Goal: Task Accomplishment & Management: Manage account settings

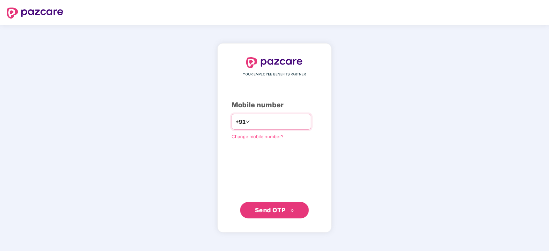
drag, startPoint x: 255, startPoint y: 122, endPoint x: 261, endPoint y: 123, distance: 5.3
click at [255, 122] on input "number" at bounding box center [279, 121] width 56 height 11
type input "**********"
click at [264, 208] on span "Send OTP" at bounding box center [270, 210] width 31 height 7
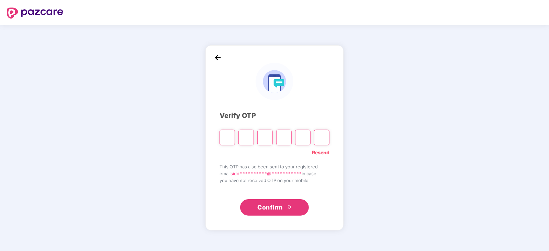
type input "*"
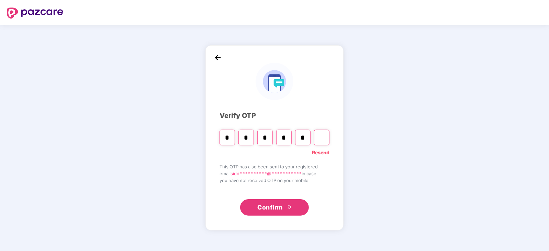
type input "*"
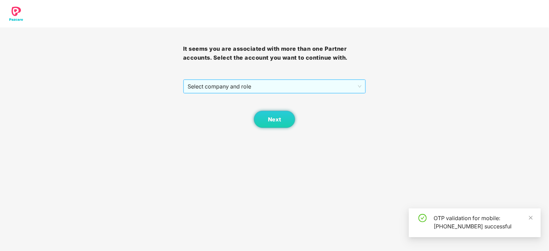
click at [240, 90] on span "Select company and role" at bounding box center [274, 86] width 174 height 13
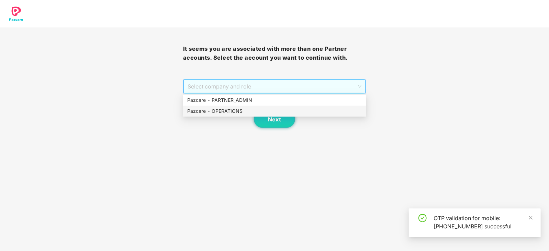
click at [233, 111] on div "Pazcare - OPERATIONS" at bounding box center [274, 111] width 175 height 8
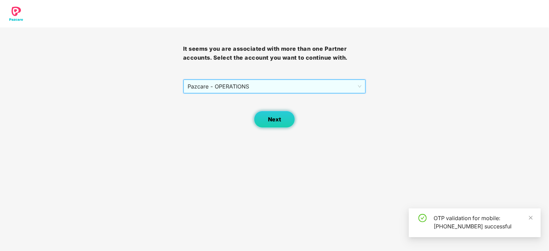
click at [261, 119] on button "Next" at bounding box center [274, 119] width 41 height 17
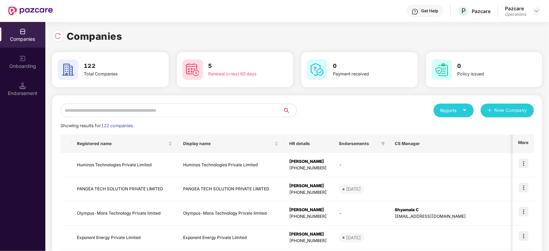
click at [97, 110] on input "text" at bounding box center [171, 111] width 222 height 14
paste input "**********"
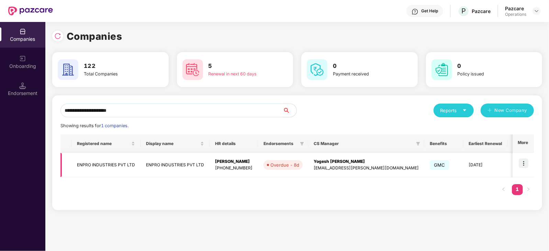
type input "**********"
click at [523, 162] on img at bounding box center [524, 164] width 10 height 10
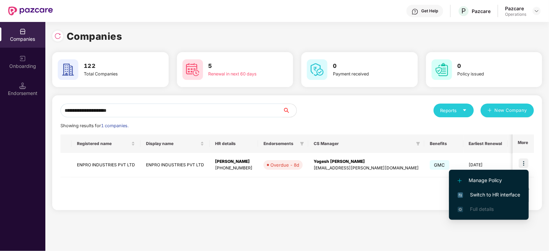
click at [491, 200] on li "Switch to HR interface" at bounding box center [489, 195] width 80 height 14
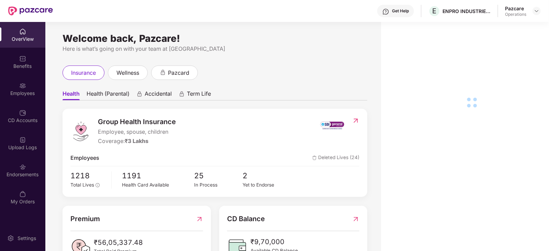
click at [16, 173] on div "Endorsements" at bounding box center [22, 174] width 45 height 7
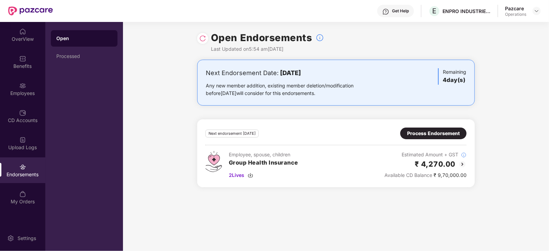
click at [435, 134] on div "Process Endorsement" at bounding box center [433, 134] width 53 height 8
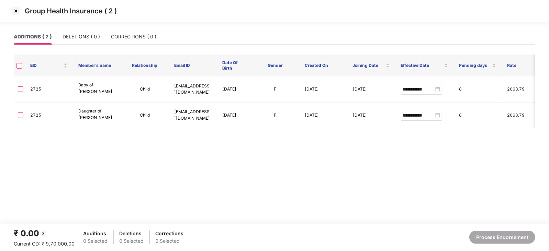
click at [10, 10] on div "Group Health Insurance ( 2 )" at bounding box center [274, 11] width 549 height 22
click at [23, 19] on div "Group Health Insurance ( 2 )" at bounding box center [274, 11] width 549 height 22
click at [13, 14] on img at bounding box center [15, 10] width 11 height 11
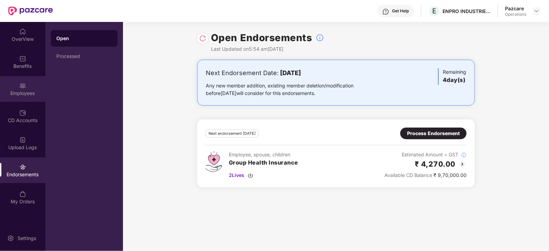
click at [21, 87] on img at bounding box center [22, 85] width 7 height 7
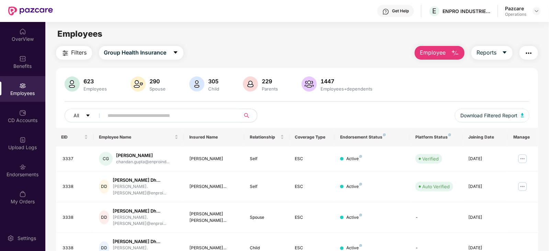
click at [176, 120] on input "text" at bounding box center [169, 116] width 123 height 10
paste input "****"
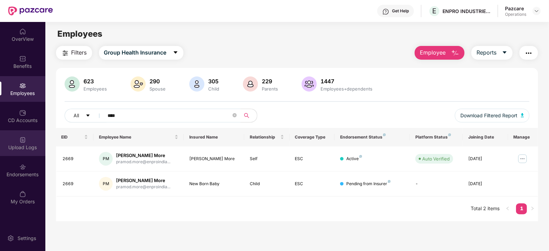
type input "****"
click at [27, 149] on div "Upload Logs" at bounding box center [22, 147] width 45 height 7
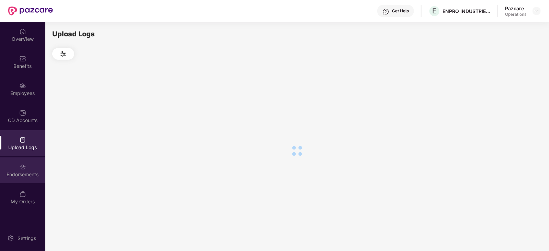
click at [29, 178] on div "Endorsements" at bounding box center [22, 174] width 45 height 7
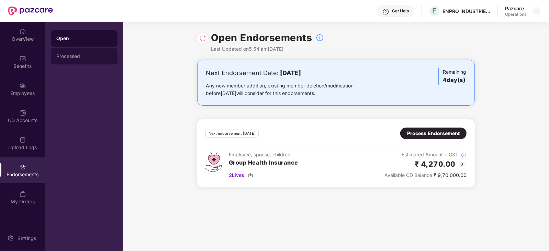
click at [70, 52] on div "Processed" at bounding box center [84, 56] width 67 height 16
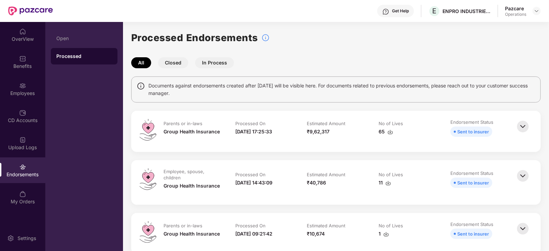
click at [521, 127] on img at bounding box center [522, 126] width 15 height 15
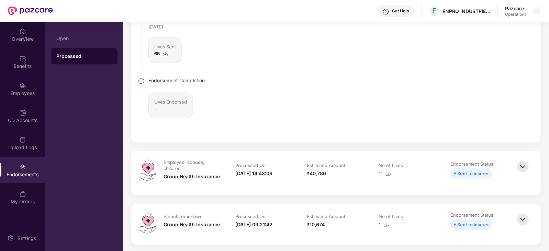
scroll to position [215, 0]
click at [524, 164] on img at bounding box center [522, 166] width 15 height 15
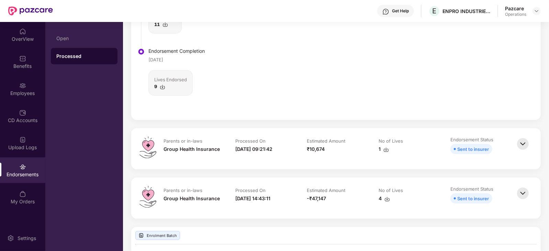
scroll to position [515, 0]
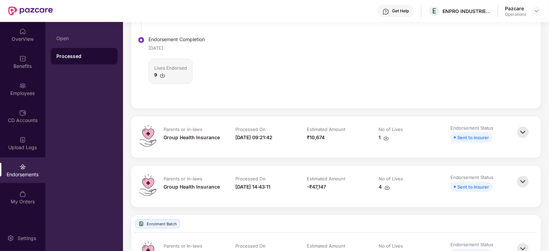
click at [524, 131] on img at bounding box center [522, 132] width 15 height 15
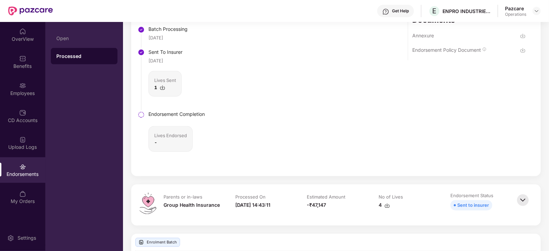
scroll to position [773, 0]
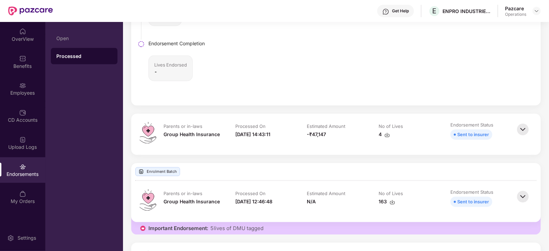
click at [521, 127] on img at bounding box center [522, 129] width 15 height 15
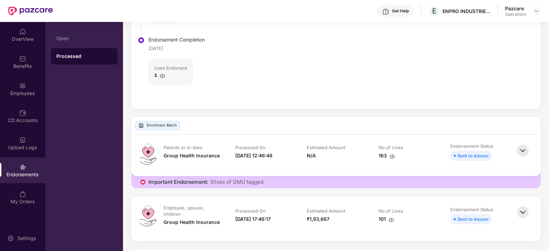
scroll to position [1030, 0]
click at [525, 146] on img at bounding box center [522, 151] width 15 height 15
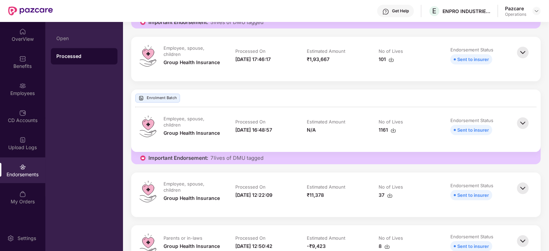
scroll to position [1459, 0]
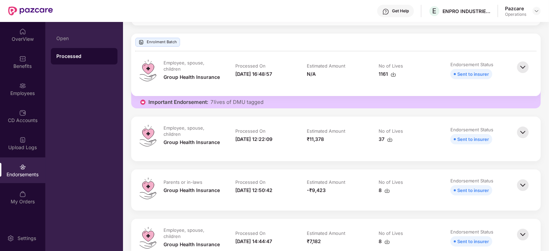
click at [528, 180] on img at bounding box center [522, 185] width 15 height 15
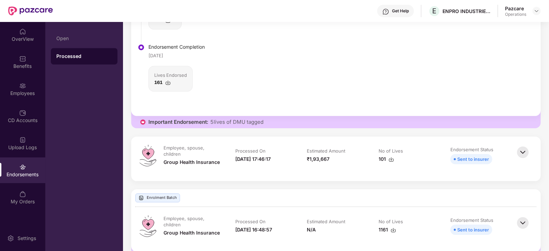
scroll to position [1330, 0]
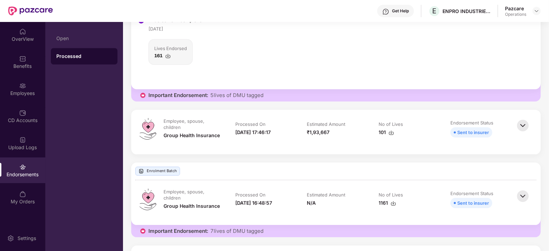
click at [524, 193] on img at bounding box center [522, 196] width 15 height 15
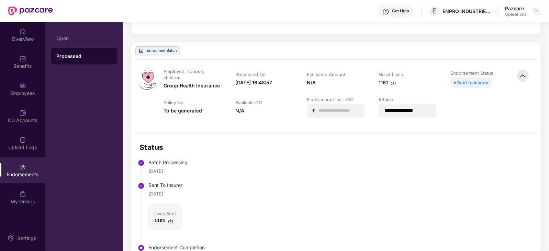
scroll to position [1287, 0]
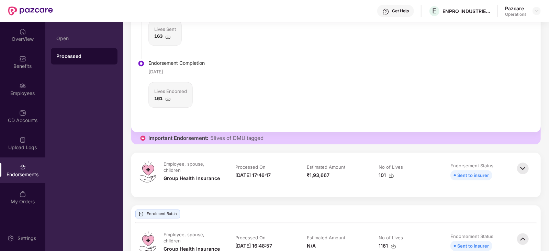
click at [525, 167] on img at bounding box center [522, 168] width 15 height 15
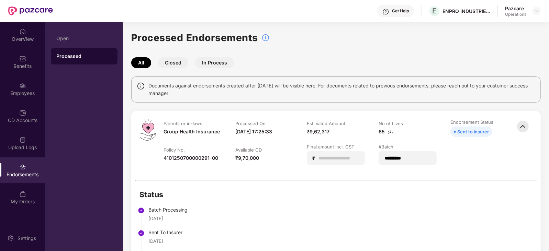
scroll to position [0, 0]
click at [538, 13] on img at bounding box center [536, 10] width 5 height 5
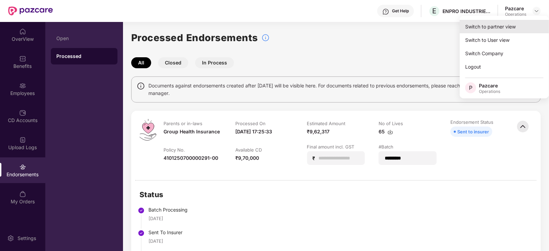
click at [500, 22] on div "Switch to partner view" at bounding box center [503, 26] width 89 height 13
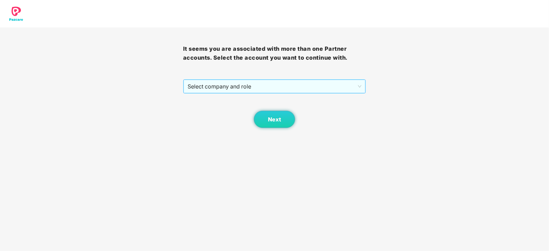
click at [240, 85] on span "Select company and role" at bounding box center [274, 86] width 174 height 13
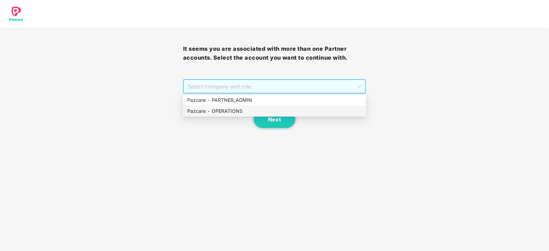
click at [220, 111] on div "Pazcare - OPERATIONS" at bounding box center [274, 111] width 175 height 8
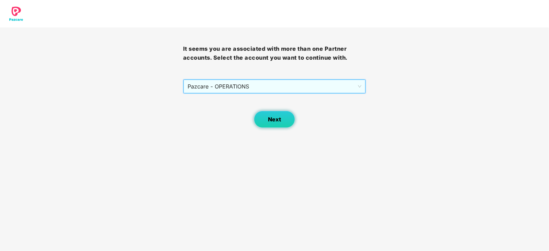
click at [266, 127] on button "Next" at bounding box center [274, 119] width 41 height 17
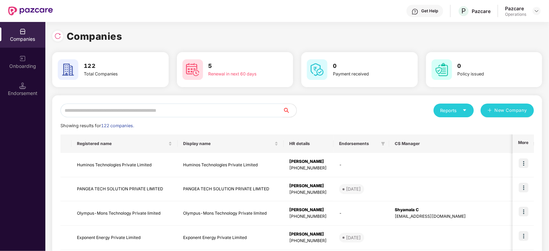
click at [220, 108] on input "text" at bounding box center [171, 111] width 222 height 14
paste input "**********"
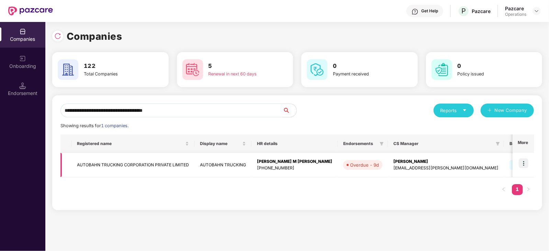
type input "**********"
click at [524, 163] on img at bounding box center [524, 164] width 10 height 10
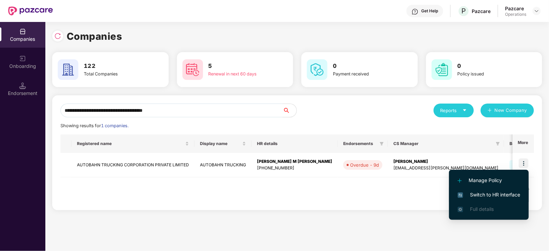
click at [493, 194] on span "Switch to HR interface" at bounding box center [488, 195] width 62 height 8
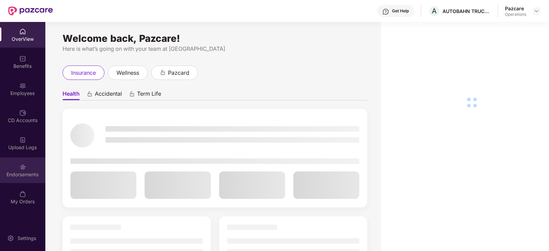
click at [16, 170] on div "Endorsements" at bounding box center [22, 171] width 45 height 26
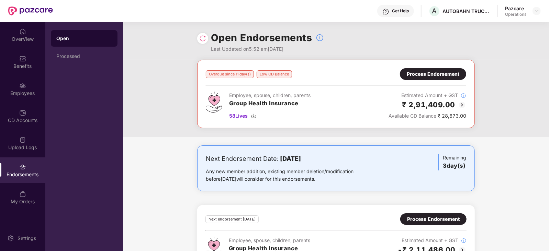
click at [541, 9] on div at bounding box center [536, 11] width 8 height 8
click at [537, 11] on img at bounding box center [536, 10] width 5 height 5
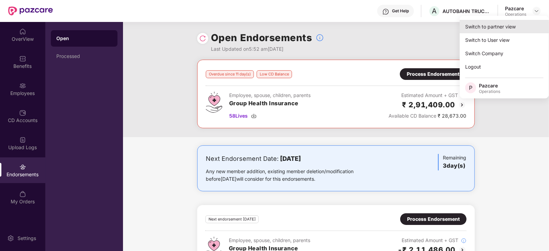
click at [514, 27] on div "Switch to partner view" at bounding box center [503, 26] width 89 height 13
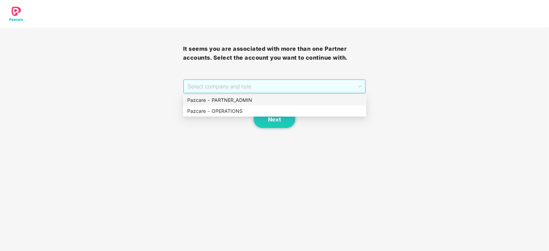
click at [241, 88] on span "Select company and role" at bounding box center [274, 86] width 174 height 13
click at [237, 114] on div "Pazcare - OPERATIONS" at bounding box center [274, 111] width 175 height 8
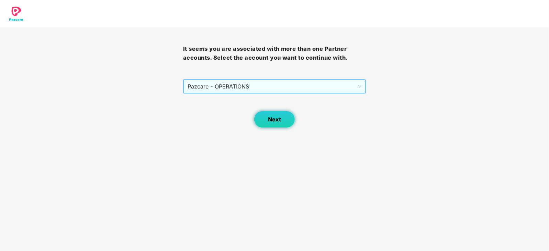
click at [281, 119] on button "Next" at bounding box center [274, 119] width 41 height 17
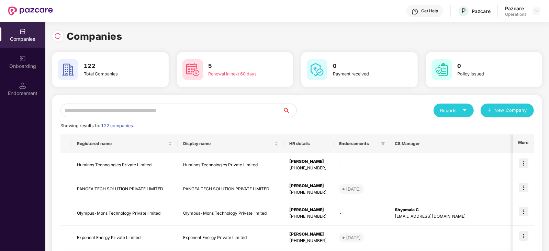
click at [199, 110] on input "text" at bounding box center [171, 111] width 222 height 14
paste input "**********"
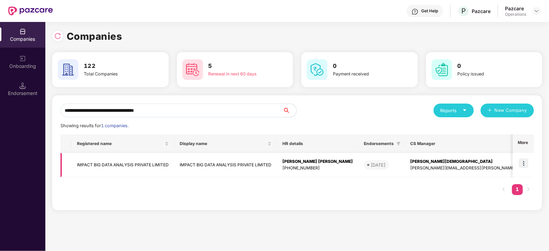
type input "**********"
click at [524, 166] on img at bounding box center [524, 164] width 10 height 10
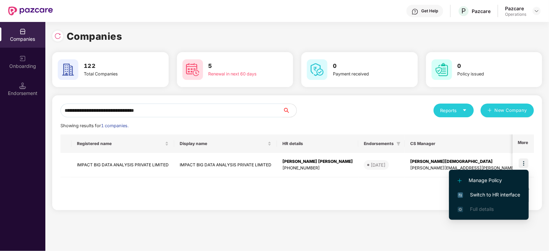
click at [503, 198] on span "Switch to HR interface" at bounding box center [488, 195] width 62 height 8
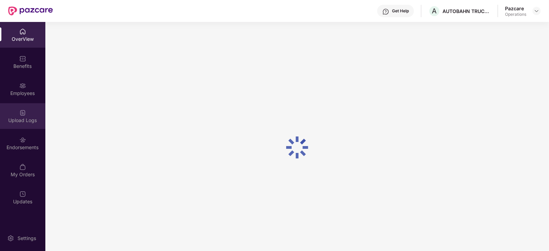
click at [36, 115] on div "Upload Logs" at bounding box center [22, 116] width 45 height 26
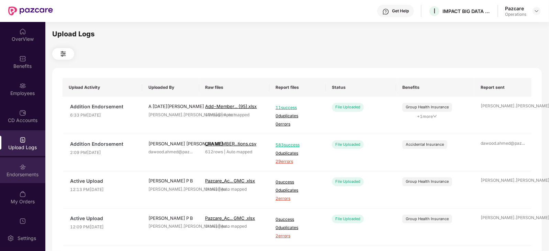
click at [30, 179] on div "Endorsements" at bounding box center [22, 171] width 45 height 26
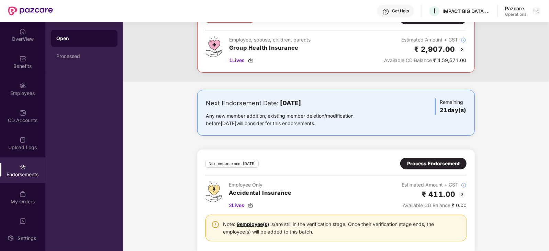
scroll to position [9, 0]
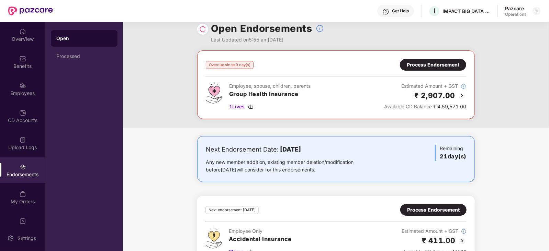
click at [408, 64] on div "Process Endorsement" at bounding box center [433, 65] width 53 height 8
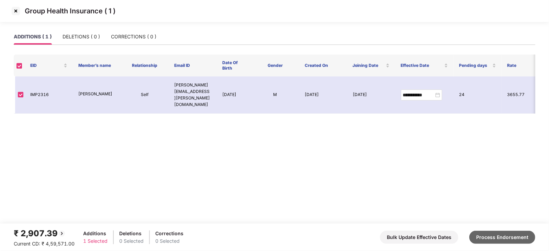
click at [489, 236] on button "Process Endorsement" at bounding box center [502, 237] width 66 height 13
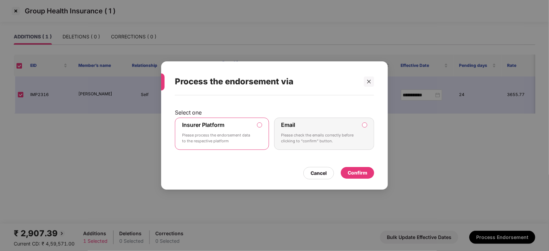
click at [352, 173] on div "Confirm" at bounding box center [358, 173] width 20 height 8
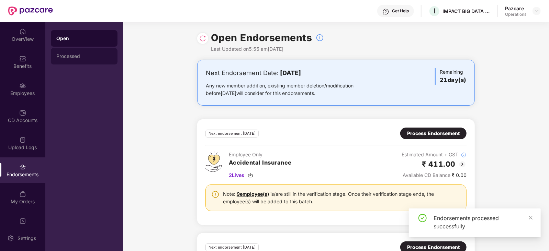
click at [76, 48] on div "Processed" at bounding box center [84, 56] width 67 height 16
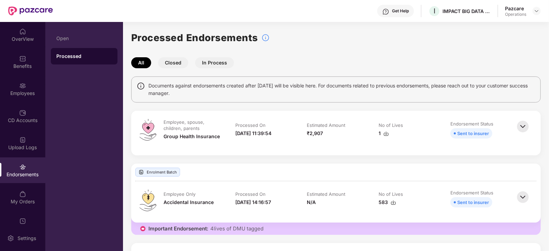
click at [388, 135] on img at bounding box center [385, 133] width 5 height 5
click at [539, 11] on div at bounding box center [536, 11] width 8 height 8
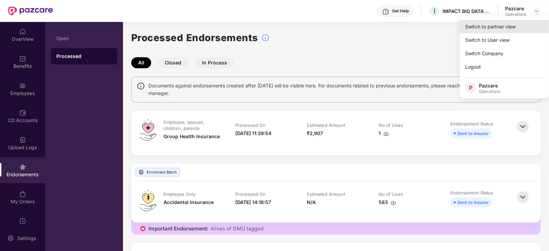
click at [509, 23] on div "Switch to partner view" at bounding box center [503, 26] width 89 height 13
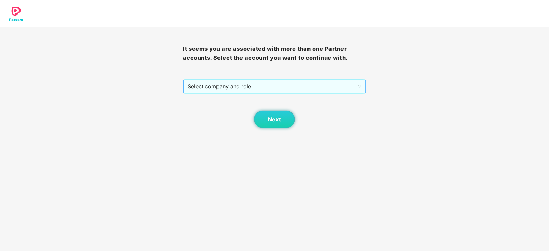
drag, startPoint x: 254, startPoint y: 78, endPoint x: 250, endPoint y: 86, distance: 9.5
click at [254, 78] on div "It seems you are associated with more than one Partner accounts. Select the acc…" at bounding box center [274, 77] width 183 height 101
click at [250, 86] on span "Select company and role" at bounding box center [274, 86] width 174 height 13
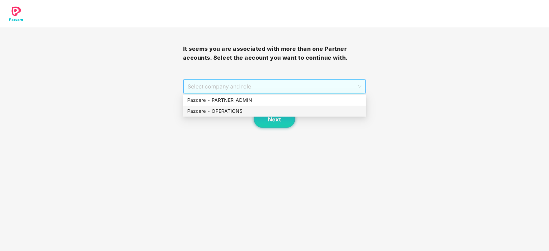
click at [236, 109] on div "Pazcare - OPERATIONS" at bounding box center [274, 111] width 175 height 8
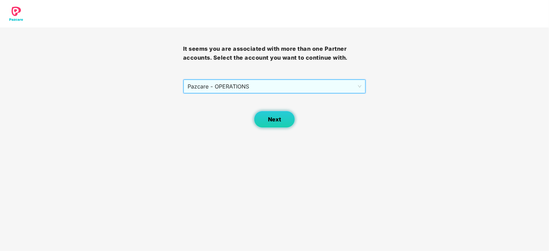
click at [270, 124] on button "Next" at bounding box center [274, 119] width 41 height 17
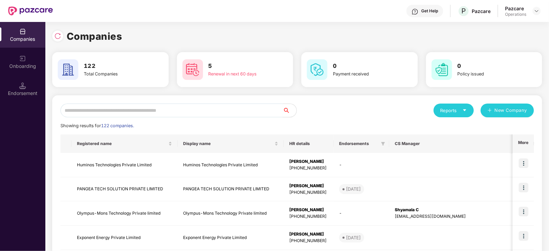
click at [182, 110] on input "text" at bounding box center [171, 111] width 222 height 14
paste input "**********"
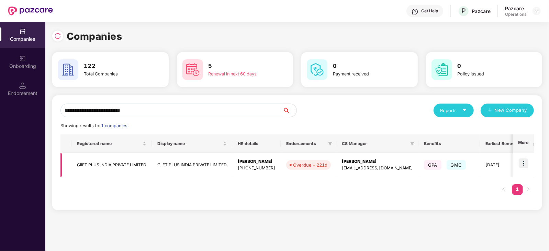
type input "**********"
click at [521, 164] on img at bounding box center [524, 164] width 10 height 10
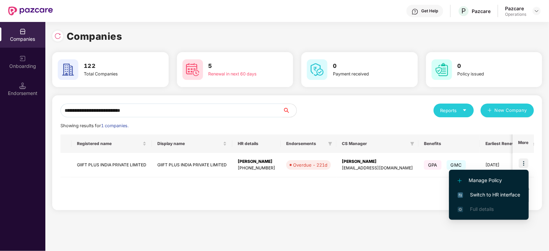
click at [508, 192] on span "Switch to HR interface" at bounding box center [488, 195] width 62 height 8
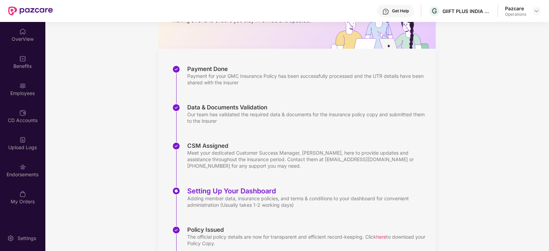
scroll to position [129, 0]
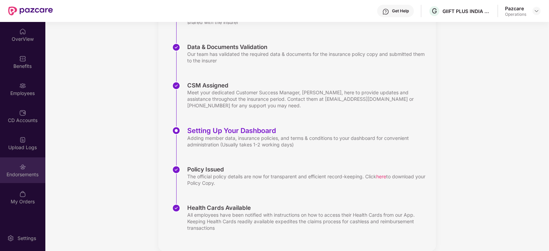
click at [23, 174] on div "Endorsements" at bounding box center [22, 174] width 45 height 7
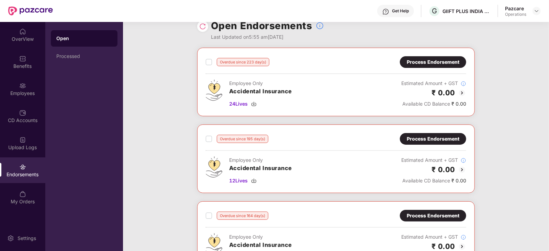
scroll to position [0, 0]
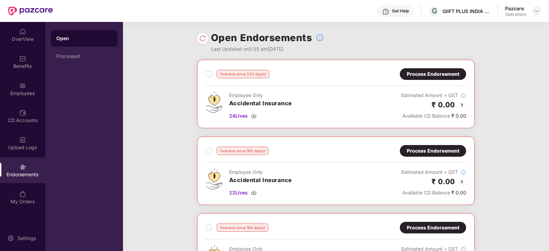
click at [536, 14] on div at bounding box center [536, 11] width 8 height 8
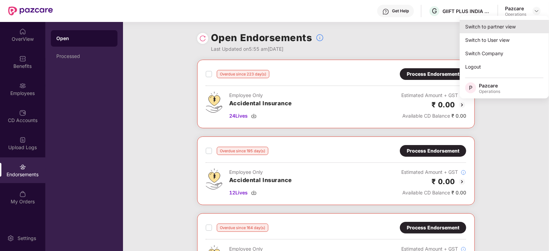
click at [514, 30] on div "Switch to partner view" at bounding box center [503, 26] width 89 height 13
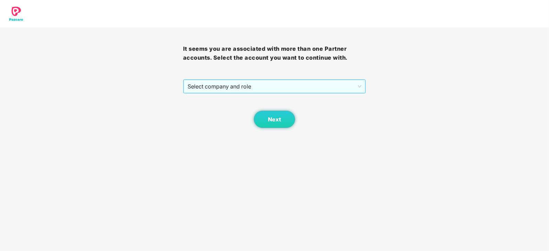
click at [281, 90] on span "Select company and role" at bounding box center [274, 86] width 174 height 13
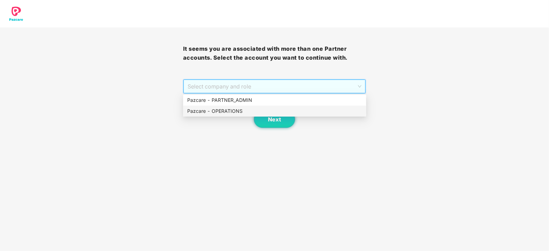
click at [247, 116] on div "Pazcare - OPERATIONS" at bounding box center [274, 111] width 183 height 11
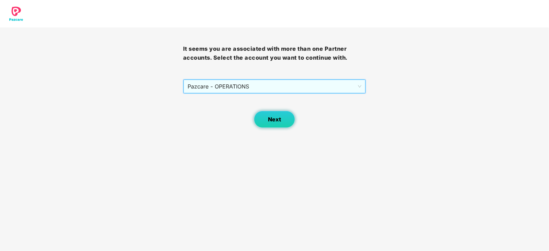
click at [266, 120] on button "Next" at bounding box center [274, 119] width 41 height 17
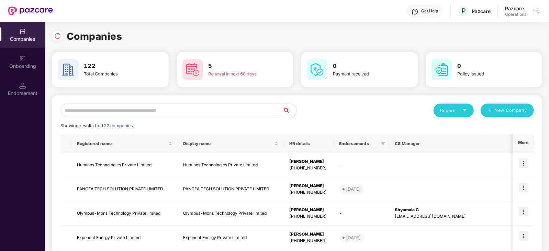
click at [183, 112] on input "text" at bounding box center [171, 111] width 222 height 14
paste input "**********"
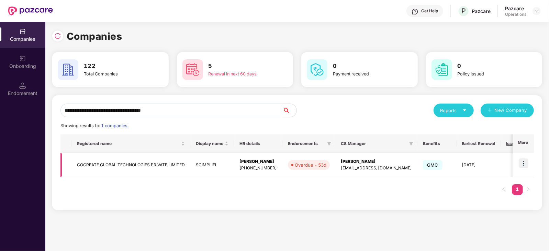
type input "**********"
click at [523, 167] on img at bounding box center [524, 164] width 10 height 10
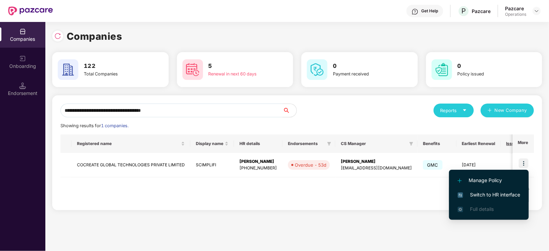
click at [493, 200] on li "Switch to HR interface" at bounding box center [489, 195] width 80 height 14
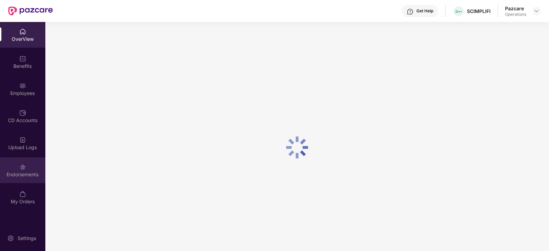
click at [22, 172] on div "Endorsements" at bounding box center [22, 174] width 45 height 7
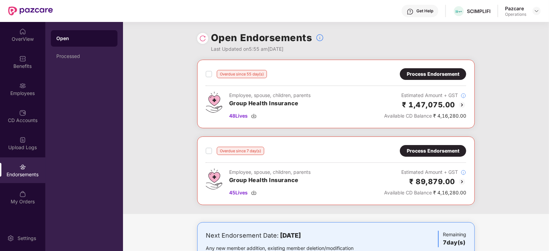
click at [208, 155] on div "Overdue since 7 day(s) Process Endorsement" at bounding box center [336, 151] width 260 height 12
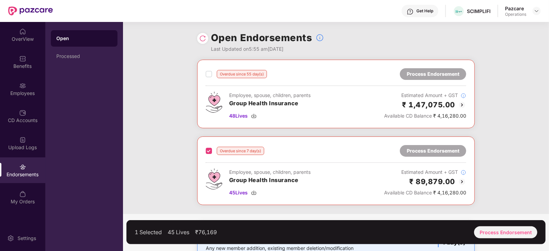
click at [209, 80] on div "Overdue since 55 day(s) Process Endorsement" at bounding box center [336, 74] width 260 height 12
click at [492, 238] on div "Process Endorsement" at bounding box center [505, 233] width 63 height 12
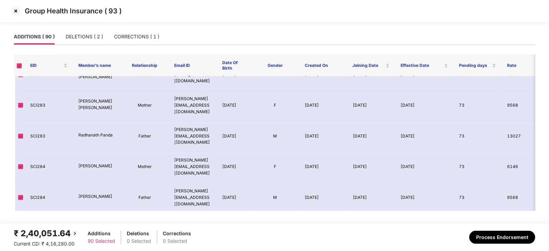
scroll to position [86, 0]
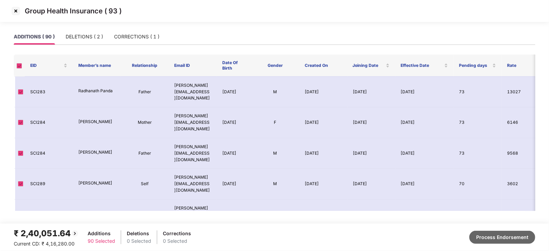
click at [488, 240] on button "Process Endorsement" at bounding box center [502, 237] width 66 height 13
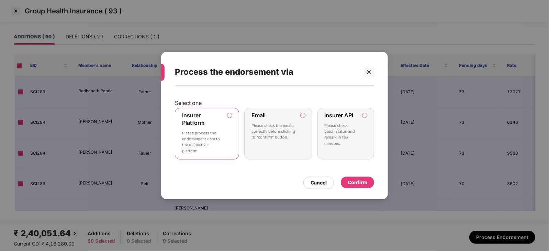
drag, startPoint x: 361, startPoint y: 176, endPoint x: 361, endPoint y: 182, distance: 6.5
click at [361, 177] on div "Cancel Confirm" at bounding box center [274, 181] width 199 height 16
click at [361, 182] on div "Confirm" at bounding box center [358, 183] width 20 height 8
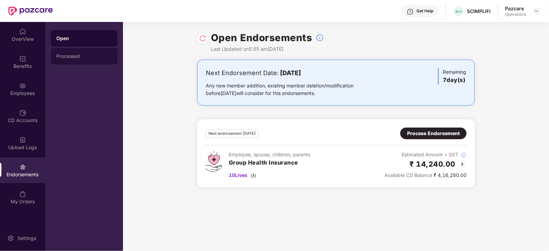
click at [82, 59] on div "Processed" at bounding box center [84, 56] width 67 height 16
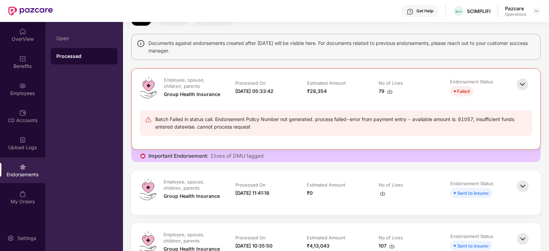
scroll to position [171, 0]
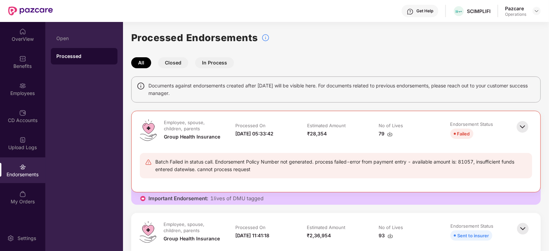
scroll to position [43, 0]
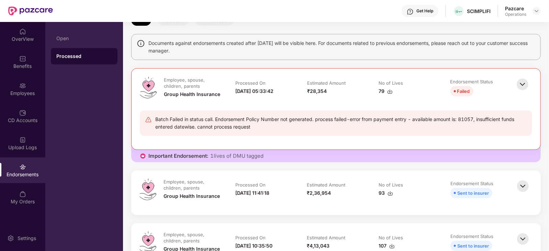
click at [390, 192] on img at bounding box center [389, 193] width 5 height 5
click at [537, 11] on img at bounding box center [536, 10] width 5 height 5
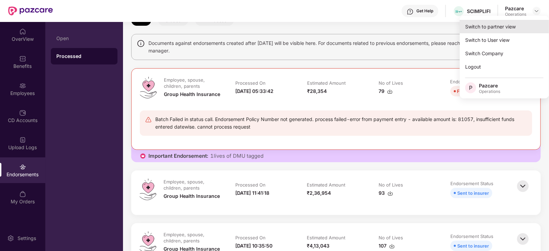
click at [513, 25] on div "Switch to partner view" at bounding box center [503, 26] width 89 height 13
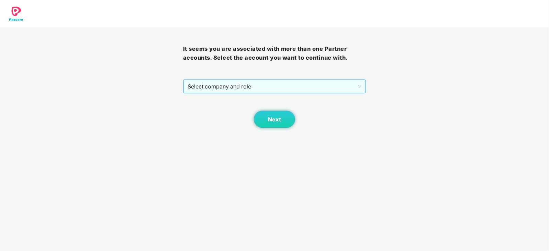
click at [242, 89] on span "Select company and role" at bounding box center [274, 86] width 174 height 13
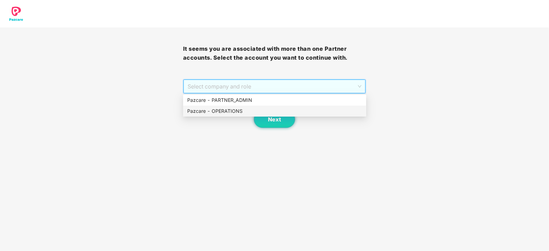
click at [230, 107] on div "Pazcare - OPERATIONS" at bounding box center [274, 111] width 175 height 8
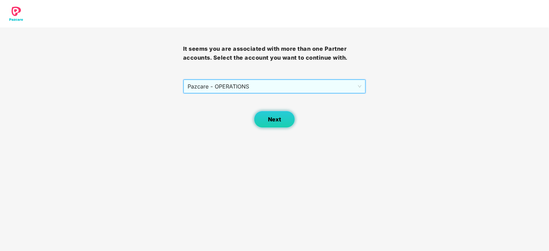
click at [255, 114] on button "Next" at bounding box center [274, 119] width 41 height 17
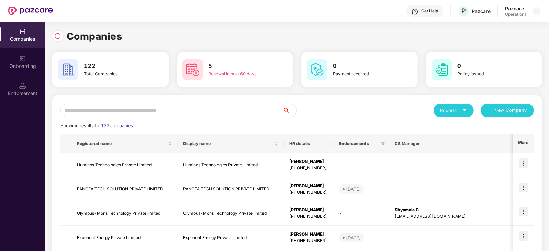
click at [206, 107] on input "text" at bounding box center [171, 111] width 222 height 14
paste input "**********"
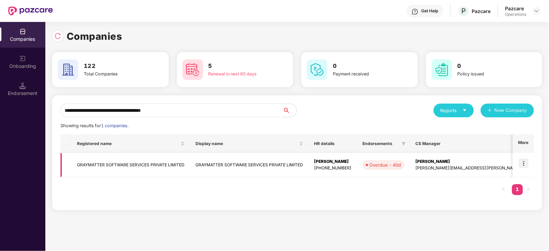
type input "**********"
click at [524, 167] on img at bounding box center [524, 164] width 10 height 10
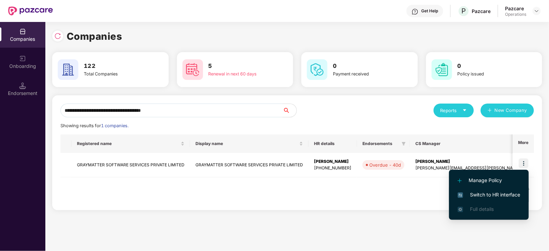
click at [509, 195] on span "Switch to HR interface" at bounding box center [488, 195] width 62 height 8
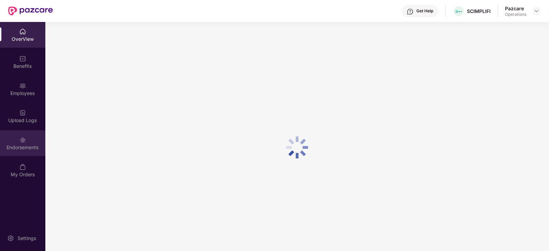
click at [25, 149] on div "Endorsements" at bounding box center [22, 147] width 45 height 7
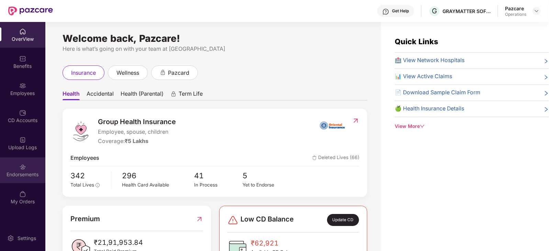
click at [20, 175] on div "Endorsements" at bounding box center [22, 174] width 45 height 7
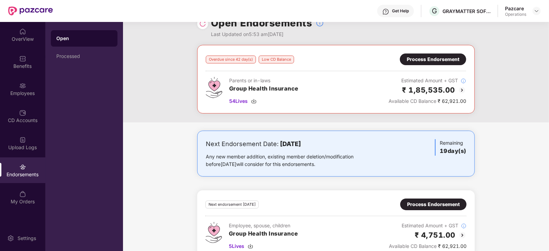
scroll to position [0, 0]
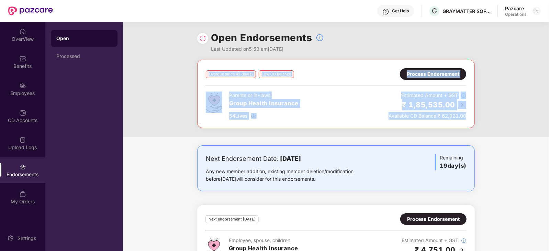
drag, startPoint x: 520, startPoint y: 133, endPoint x: 191, endPoint y: 73, distance: 333.6
click at [191, 73] on div "Overdue since 42 day(s) Low CD Balance Process Endorsement Parents or in-laws G…" at bounding box center [336, 99] width 426 height 78
click at [178, 73] on div "Overdue since 42 day(s) Low CD Balance Process Endorsement Parents or in-laws G…" at bounding box center [336, 99] width 426 height 78
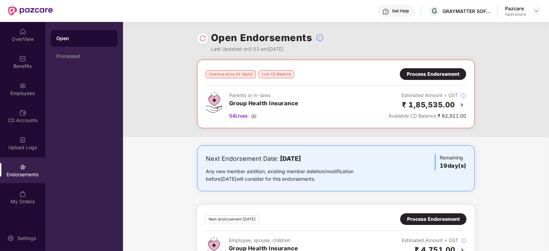
click at [542, 11] on header "Get Help G GRAYMATTER SOFTWARE SERVICES PRIVATE LIMITED Pazcare Operations" at bounding box center [274, 11] width 549 height 22
click at [538, 10] on img at bounding box center [536, 10] width 5 height 5
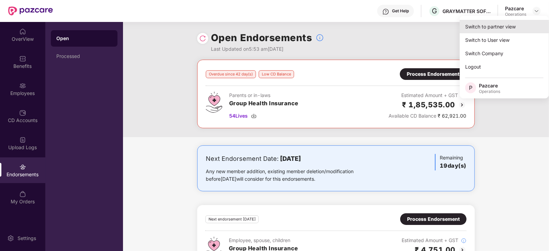
click at [500, 26] on div "Switch to partner view" at bounding box center [503, 26] width 89 height 13
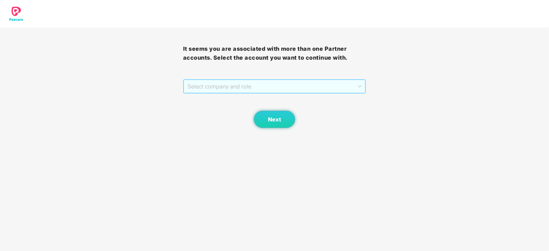
click at [252, 87] on span "Select company and role" at bounding box center [274, 86] width 174 height 13
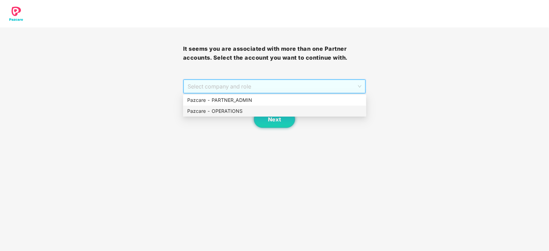
click at [221, 111] on div "Pazcare - OPERATIONS" at bounding box center [274, 111] width 175 height 8
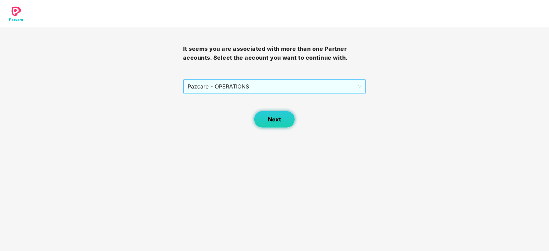
click at [260, 116] on button "Next" at bounding box center [274, 119] width 41 height 17
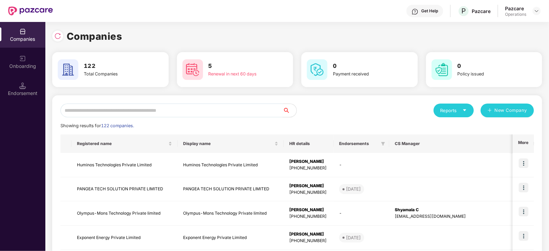
click at [200, 105] on input "text" at bounding box center [171, 111] width 222 height 14
paste input "**********"
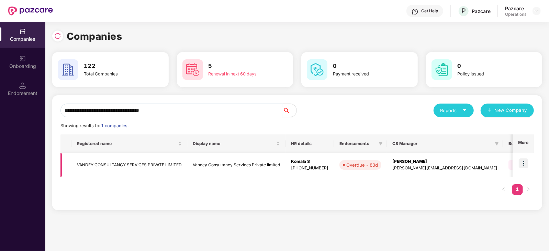
type input "**********"
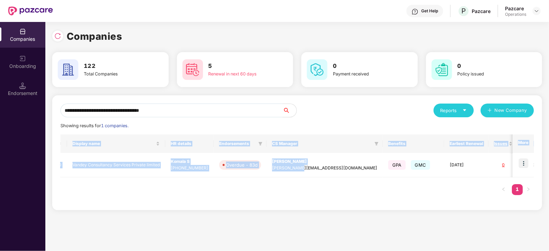
scroll to position [0, 0]
drag, startPoint x: 414, startPoint y: 166, endPoint x: 440, endPoint y: 178, distance: 28.6
click at [548, 166] on div "**********" at bounding box center [296, 136] width 503 height 229
click at [379, 185] on div "Registered name Display name HR details Endorsements CS Manager Benefits Earlie…" at bounding box center [296, 169] width 473 height 68
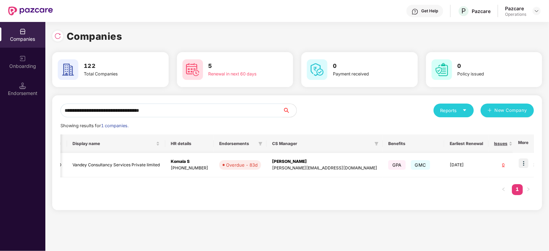
click at [522, 166] on img at bounding box center [524, 164] width 10 height 10
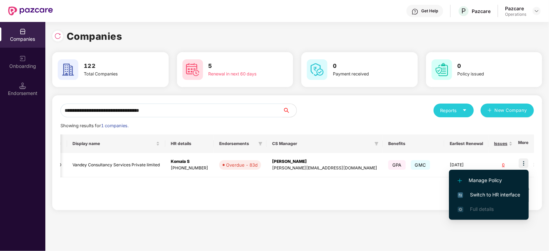
click at [493, 193] on span "Switch to HR interface" at bounding box center [488, 195] width 62 height 8
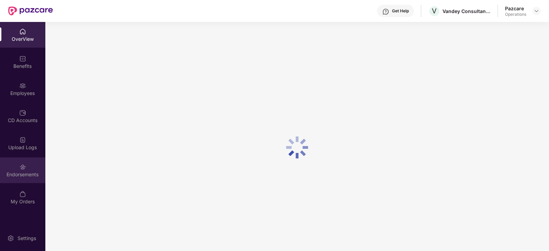
click at [31, 179] on div "Endorsements" at bounding box center [22, 171] width 45 height 26
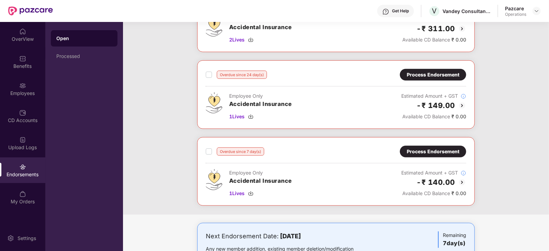
scroll to position [300, 0]
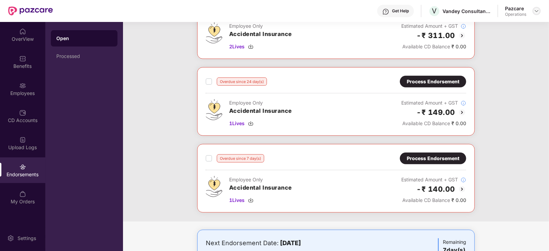
click at [540, 12] on div at bounding box center [536, 11] width 8 height 8
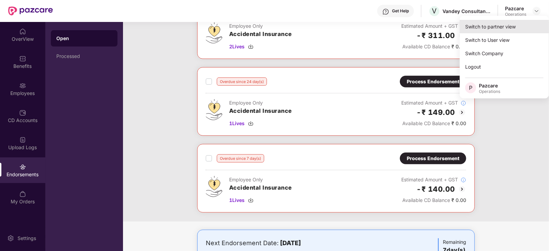
click at [510, 25] on div "Switch to partner view" at bounding box center [503, 26] width 89 height 13
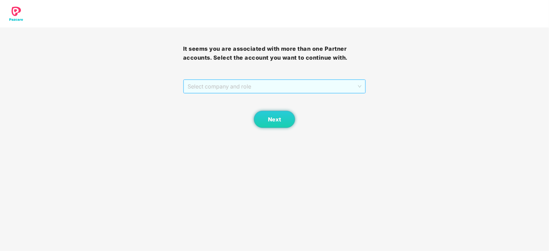
click at [235, 88] on span "Select company and role" at bounding box center [274, 86] width 174 height 13
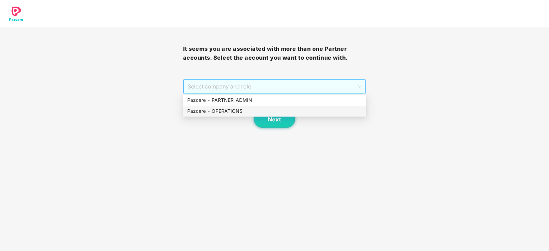
click at [233, 113] on div "Pazcare - OPERATIONS" at bounding box center [274, 111] width 175 height 8
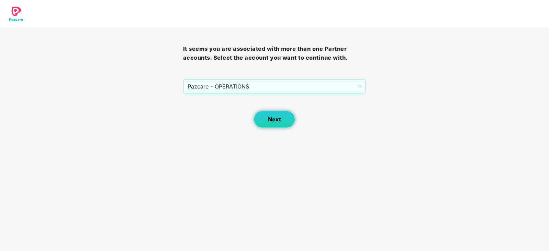
click at [265, 124] on button "Next" at bounding box center [274, 119] width 41 height 17
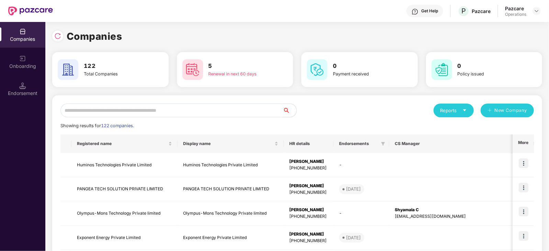
click at [225, 116] on input "text" at bounding box center [171, 111] width 222 height 14
paste input "**********"
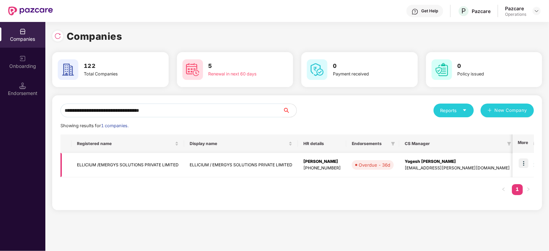
type input "**********"
click at [524, 162] on img at bounding box center [524, 164] width 10 height 10
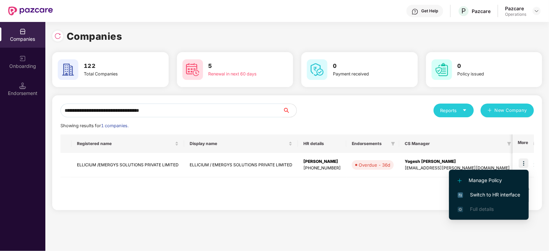
click at [496, 194] on span "Switch to HR interface" at bounding box center [488, 195] width 62 height 8
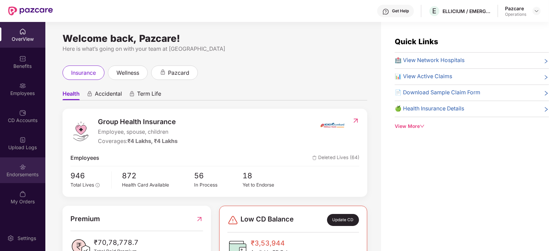
click at [30, 171] on div "Endorsements" at bounding box center [22, 174] width 45 height 7
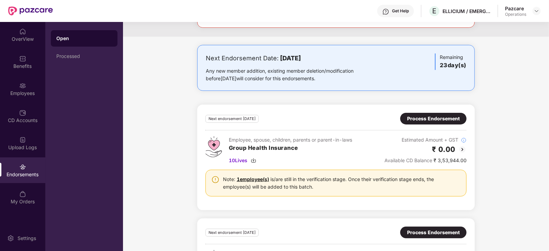
scroll to position [0, 0]
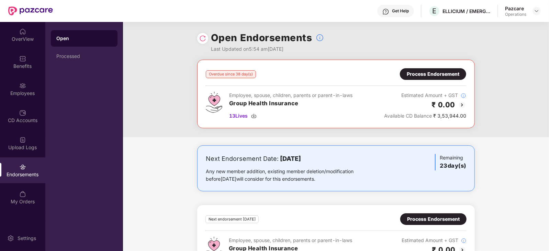
click at [430, 73] on div "Process Endorsement" at bounding box center [433, 74] width 53 height 8
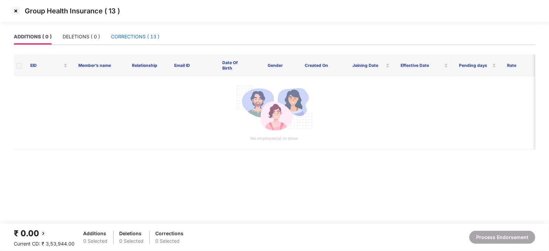
click at [134, 33] on div "CORRECTIONS ( 13 )" at bounding box center [135, 37] width 48 height 8
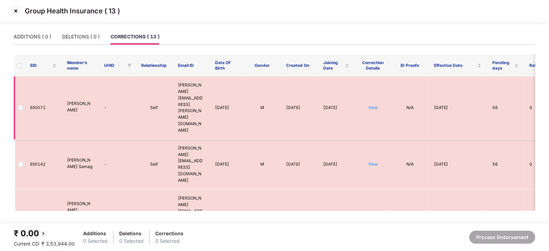
click at [22, 104] on label at bounding box center [20, 108] width 5 height 8
click at [20, 105] on span at bounding box center [20, 107] width 5 height 5
click at [15, 14] on img at bounding box center [15, 10] width 11 height 11
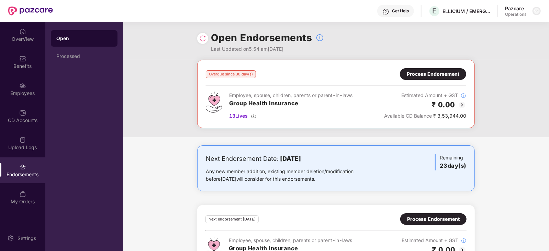
click at [537, 8] on img at bounding box center [536, 10] width 5 height 5
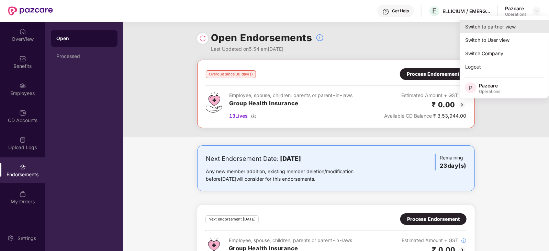
click at [499, 27] on div "Switch to partner view" at bounding box center [503, 26] width 89 height 13
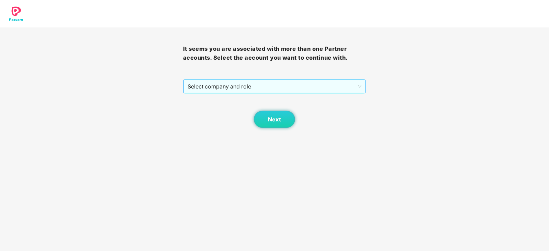
click at [247, 92] on span "Select company and role" at bounding box center [274, 86] width 174 height 13
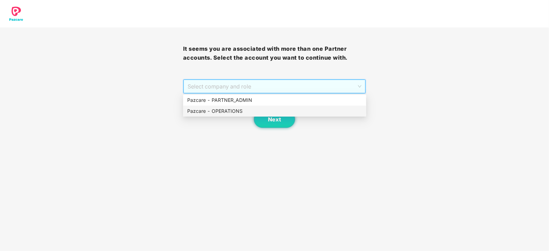
click at [227, 115] on div "Pazcare - OPERATIONS" at bounding box center [274, 111] width 183 height 11
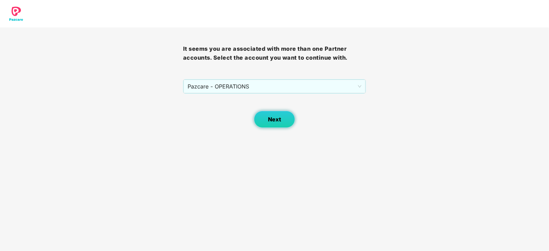
click at [273, 124] on button "Next" at bounding box center [274, 119] width 41 height 17
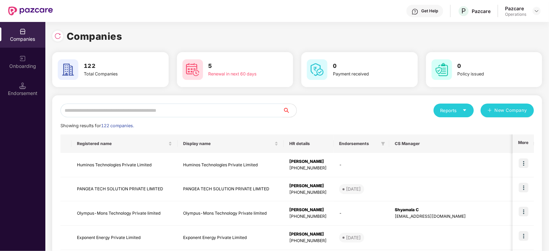
click at [204, 107] on input "text" at bounding box center [171, 111] width 222 height 14
paste input "**********"
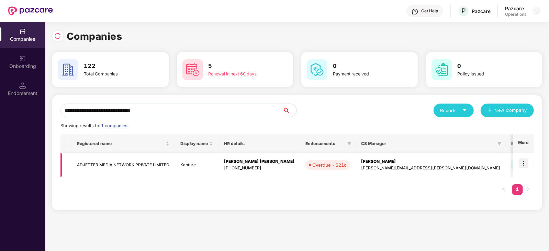
type input "**********"
click at [523, 164] on img at bounding box center [524, 164] width 10 height 10
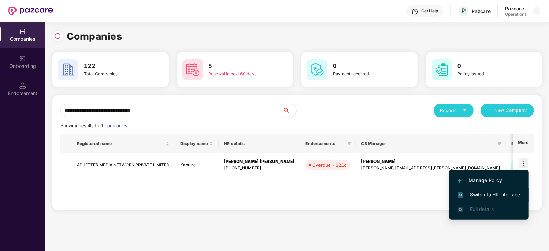
click at [502, 199] on li "Switch to HR interface" at bounding box center [489, 195] width 80 height 14
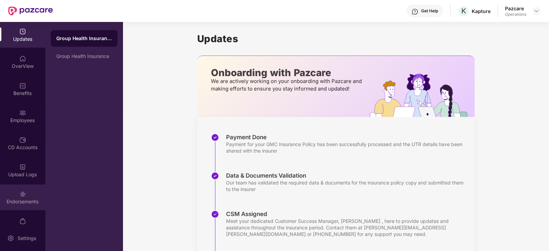
click at [19, 199] on div "Endorsements" at bounding box center [22, 201] width 45 height 7
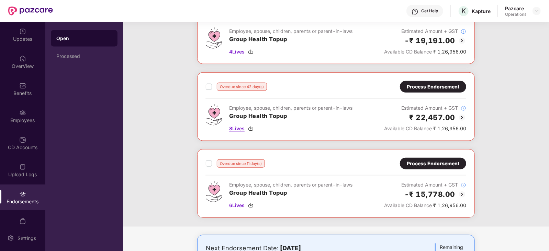
scroll to position [352, 0]
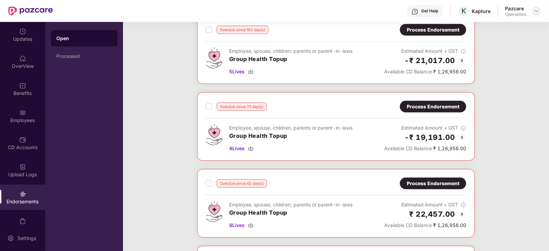
click at [536, 7] on div at bounding box center [536, 11] width 8 height 8
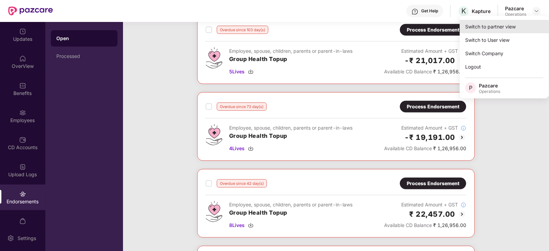
click at [521, 23] on div "Switch to partner view" at bounding box center [503, 26] width 89 height 13
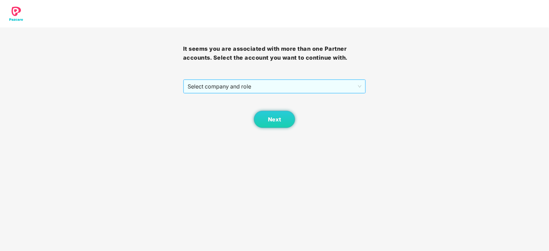
click at [282, 82] on span "Select company and role" at bounding box center [274, 86] width 174 height 13
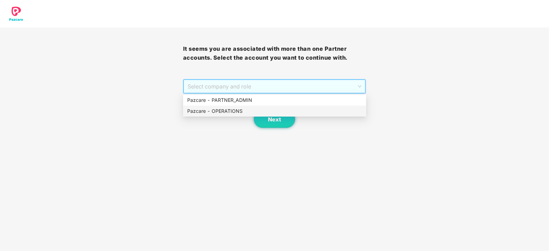
click at [219, 110] on div "Pazcare - OPERATIONS" at bounding box center [274, 111] width 175 height 8
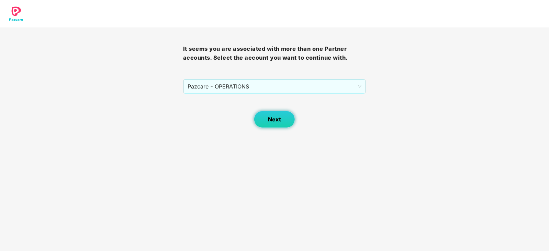
click at [268, 123] on button "Next" at bounding box center [274, 119] width 41 height 17
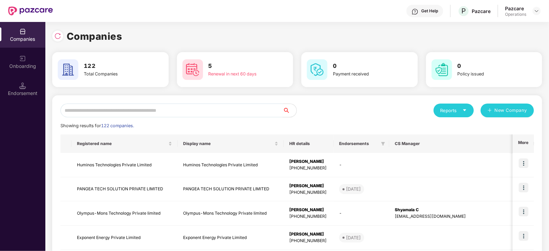
click at [223, 104] on input "text" at bounding box center [171, 111] width 222 height 14
paste input "**********"
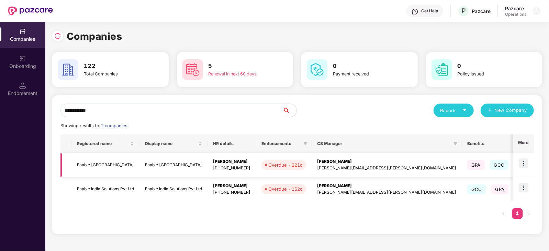
type input "**********"
click at [528, 163] on img at bounding box center [524, 164] width 10 height 10
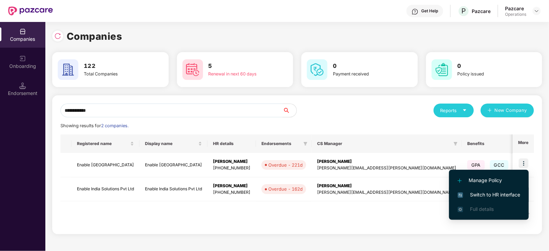
click at [502, 192] on span "Switch to HR interface" at bounding box center [488, 195] width 62 height 8
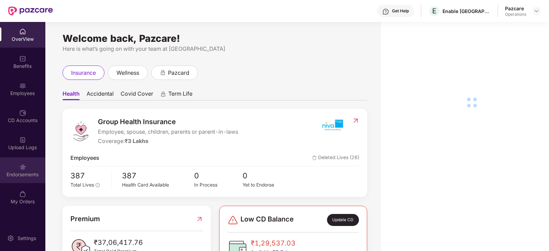
click at [30, 175] on div "Endorsements" at bounding box center [22, 174] width 45 height 7
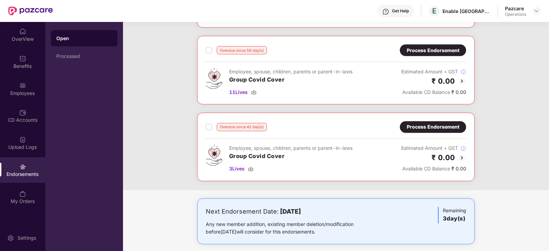
scroll to position [733, 0]
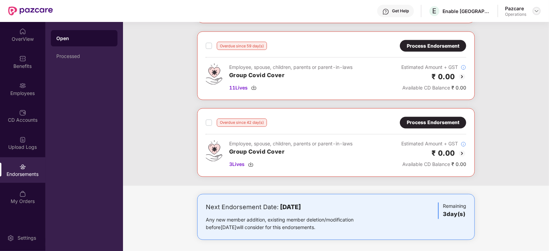
click at [538, 8] on img at bounding box center [536, 10] width 5 height 5
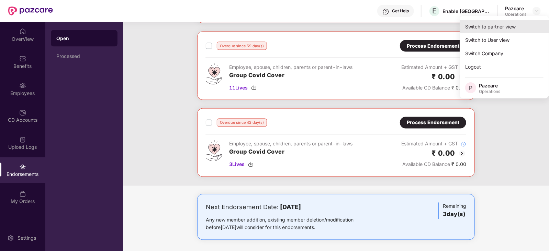
click at [519, 24] on div "Switch to partner view" at bounding box center [503, 26] width 89 height 13
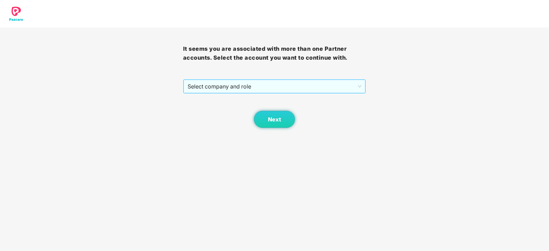
click at [286, 90] on span "Select company and role" at bounding box center [274, 86] width 174 height 13
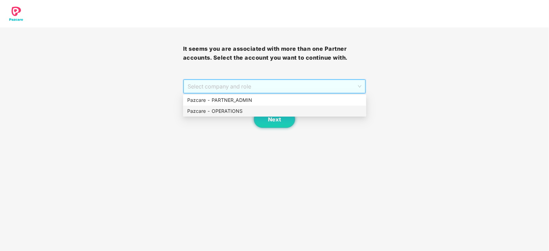
click at [241, 114] on div "Pazcare - OPERATIONS" at bounding box center [274, 111] width 175 height 8
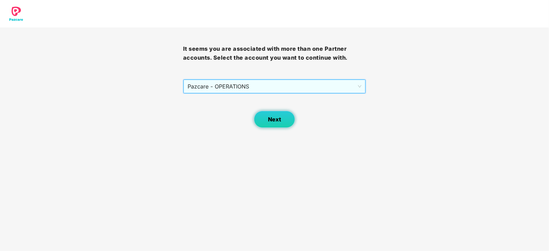
click at [277, 118] on span "Next" at bounding box center [274, 119] width 13 height 7
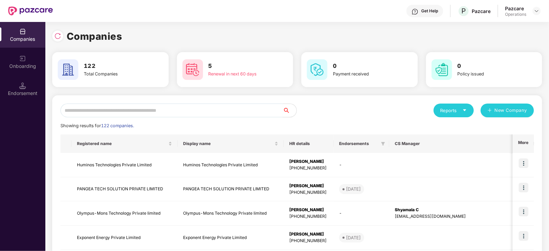
click at [208, 106] on input "text" at bounding box center [171, 111] width 222 height 14
paste input "**********"
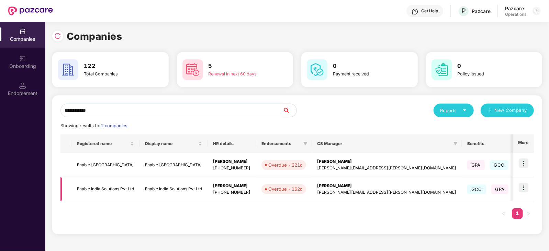
type input "**********"
click at [527, 191] on img at bounding box center [524, 188] width 10 height 10
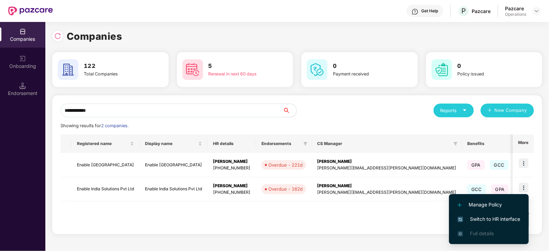
click at [507, 218] on span "Switch to HR interface" at bounding box center [488, 220] width 62 height 8
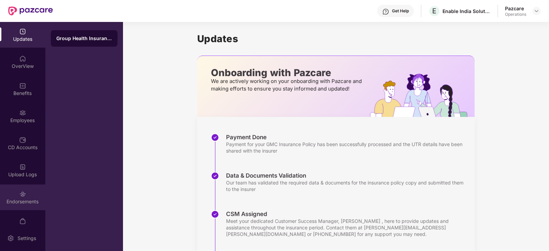
click at [29, 194] on div "Endorsements" at bounding box center [22, 198] width 45 height 26
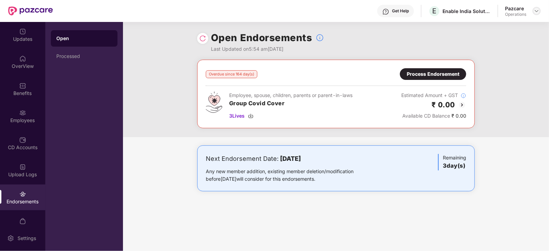
click at [538, 9] on div at bounding box center [536, 11] width 8 height 8
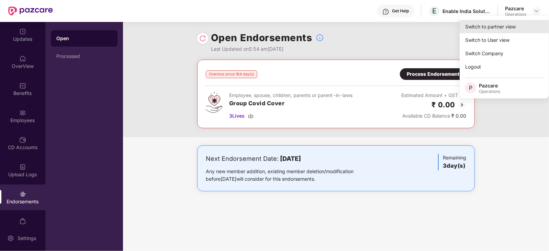
click at [507, 24] on div "Switch to partner view" at bounding box center [503, 26] width 89 height 13
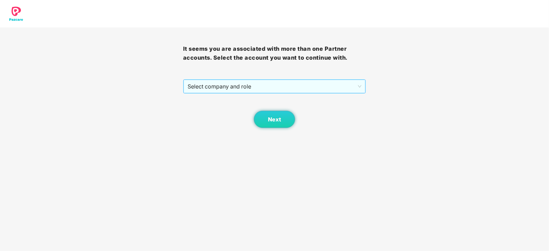
click at [278, 83] on span "Select company and role" at bounding box center [274, 86] width 174 height 13
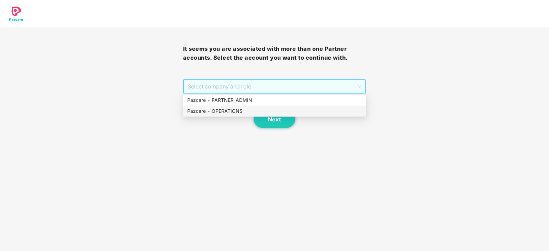
click at [222, 110] on div "Pazcare - OPERATIONS" at bounding box center [274, 111] width 175 height 8
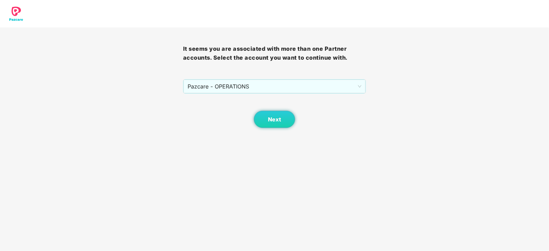
click at [266, 128] on body "It seems you are associated with more than one Partner accounts. Select the acc…" at bounding box center [274, 125] width 549 height 251
click at [266, 123] on button "Next" at bounding box center [274, 119] width 41 height 17
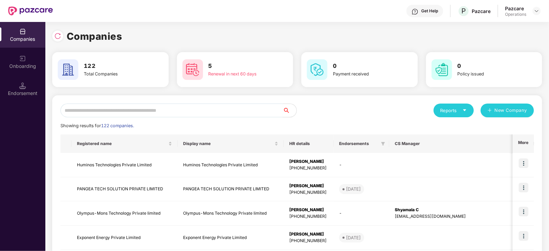
click at [193, 111] on input "text" at bounding box center [171, 111] width 222 height 14
paste input "**********"
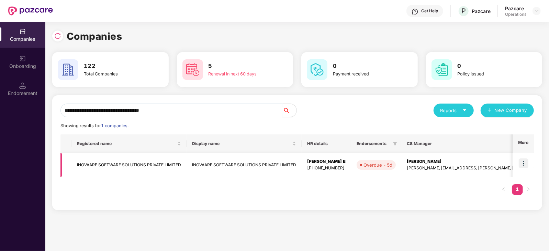
type input "**********"
click at [528, 165] on img at bounding box center [524, 164] width 10 height 10
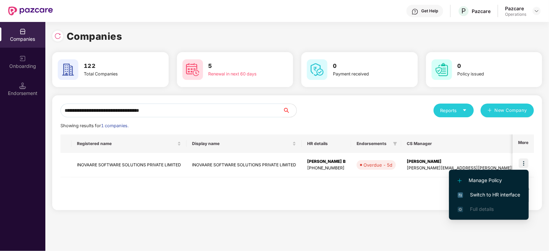
click at [497, 194] on span "Switch to HR interface" at bounding box center [488, 195] width 62 height 8
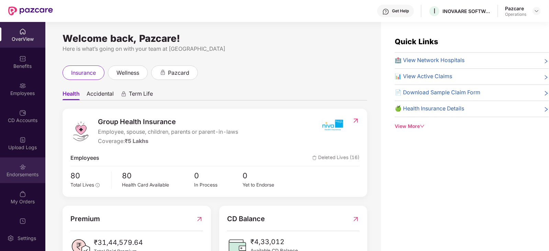
click at [24, 171] on div "Endorsements" at bounding box center [22, 171] width 45 height 26
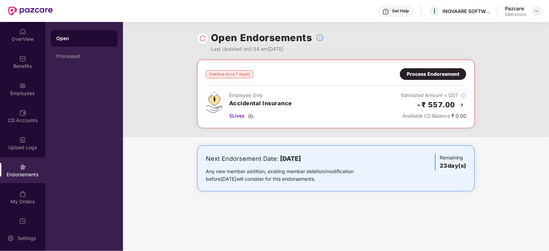
click at [536, 9] on img at bounding box center [536, 10] width 5 height 5
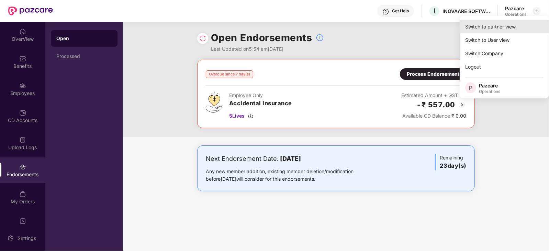
click at [513, 23] on div "Switch to partner view" at bounding box center [503, 26] width 89 height 13
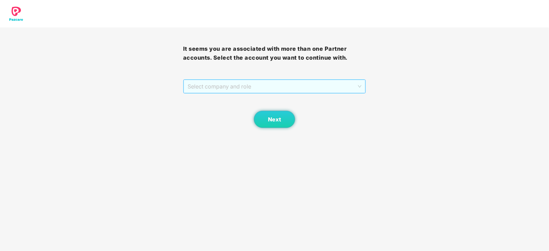
click at [237, 82] on span "Select company and role" at bounding box center [274, 86] width 174 height 13
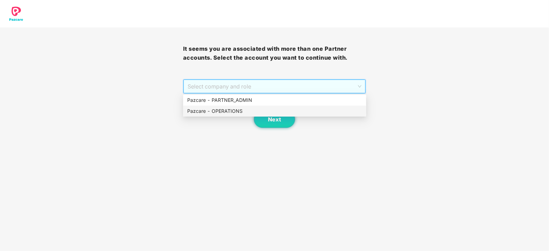
click at [221, 109] on div "Pazcare - OPERATIONS" at bounding box center [274, 111] width 175 height 8
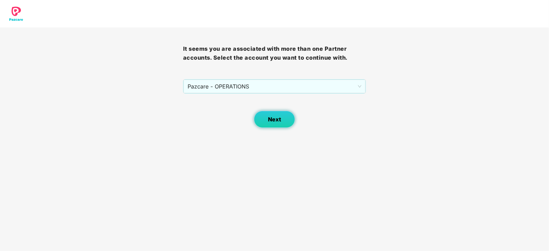
click at [270, 117] on span "Next" at bounding box center [274, 119] width 13 height 7
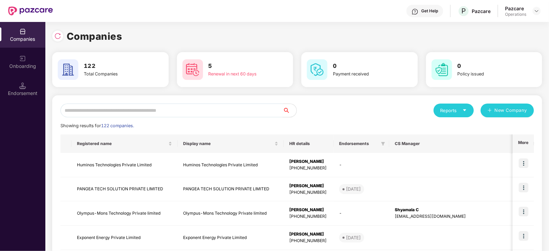
click at [239, 112] on input "text" at bounding box center [171, 111] width 222 height 14
paste input "**********"
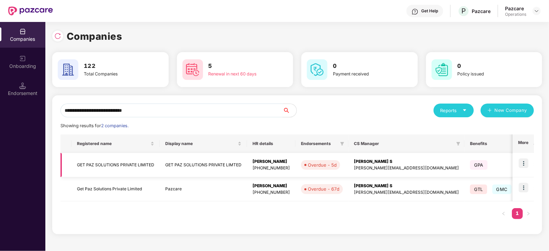
type input "**********"
click at [527, 162] on img at bounding box center [524, 164] width 10 height 10
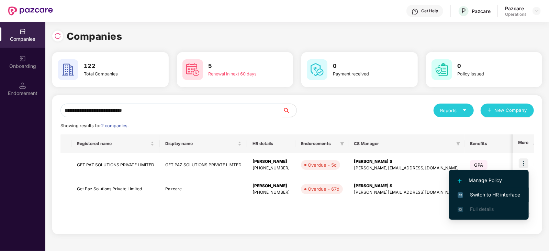
click at [502, 195] on span "Switch to HR interface" at bounding box center [488, 195] width 62 height 8
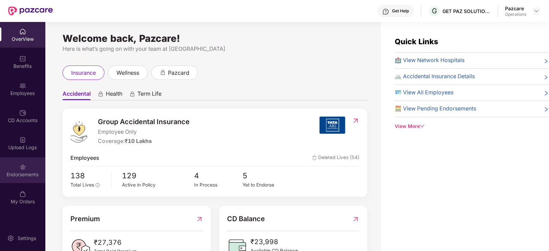
drag, startPoint x: 21, startPoint y: 183, endPoint x: 21, endPoint y: 174, distance: 9.3
click at [21, 174] on div "Endorsements" at bounding box center [22, 174] width 45 height 7
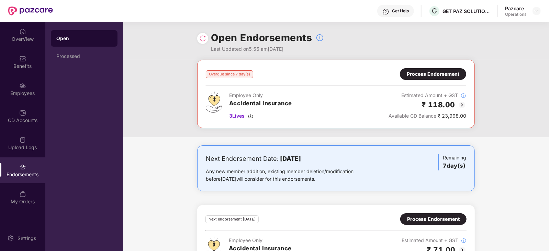
click at [418, 67] on div "Overdue since 7 day(s) Process Endorsement Employee Only Accidental Insurance 3…" at bounding box center [335, 94] width 277 height 69
click at [418, 73] on div "Process Endorsement" at bounding box center [433, 74] width 53 height 8
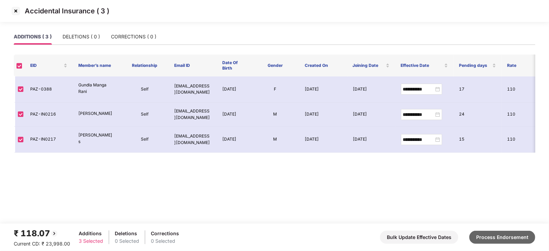
click at [490, 236] on button "Process Endorsement" at bounding box center [502, 237] width 66 height 13
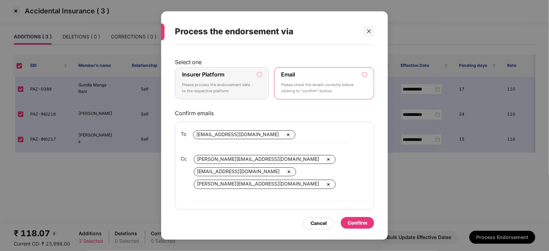
click at [262, 76] on label "Insurer Platform Please process the endorsement data to the respective platform" at bounding box center [222, 83] width 94 height 32
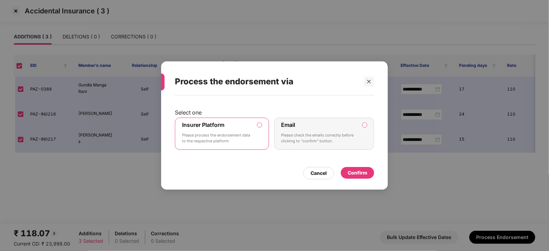
click at [356, 176] on div "Confirm" at bounding box center [358, 173] width 20 height 8
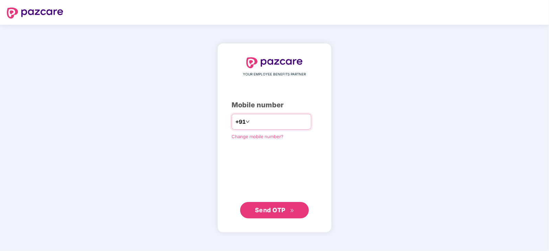
click at [268, 119] on input "number" at bounding box center [279, 121] width 56 height 11
type input "**********"
click at [279, 205] on span "Send OTP" at bounding box center [274, 210] width 39 height 10
click at [270, 211] on span "Send OTP" at bounding box center [270, 209] width 31 height 7
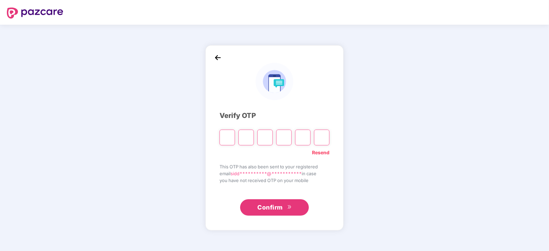
paste input "*"
type input "*"
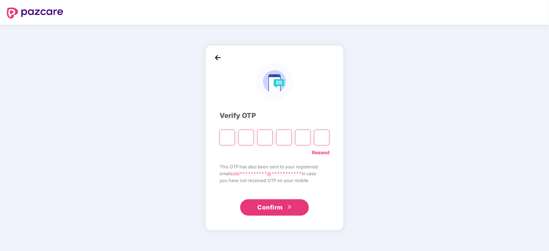
type input "*"
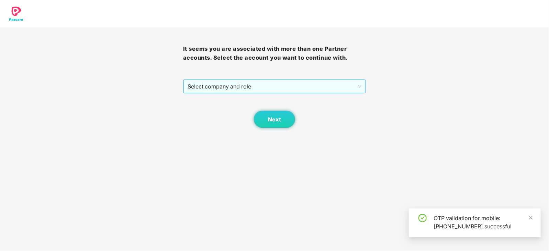
click at [228, 82] on span "Select company and role" at bounding box center [274, 86] width 174 height 13
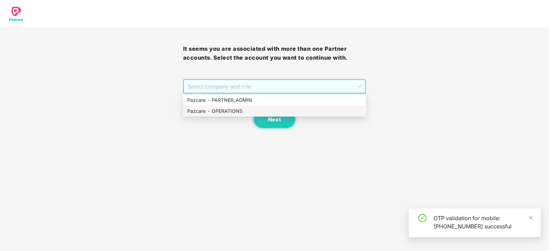
click at [231, 111] on div "Pazcare - OPERATIONS" at bounding box center [274, 111] width 175 height 8
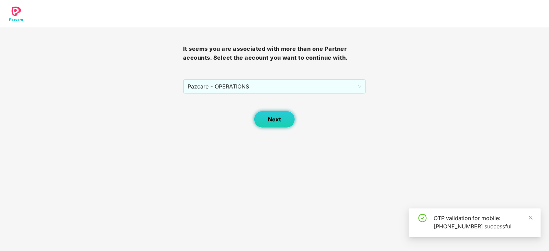
click at [280, 125] on button "Next" at bounding box center [274, 119] width 41 height 17
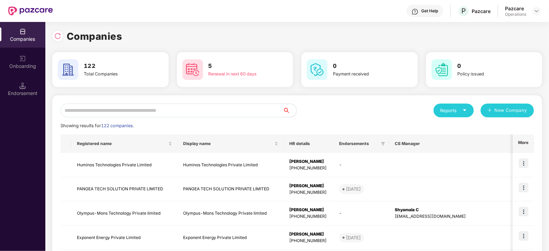
drag, startPoint x: 192, startPoint y: 97, endPoint x: 185, endPoint y: 103, distance: 9.0
click at [184, 104] on input "text" at bounding box center [171, 111] width 222 height 14
paste input "**********"
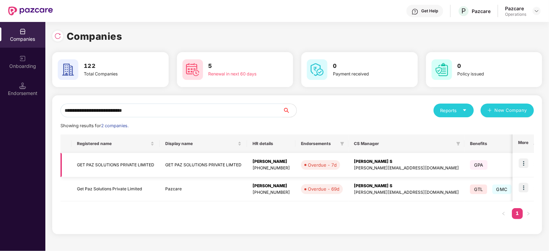
type input "**********"
click at [522, 162] on img at bounding box center [524, 164] width 10 height 10
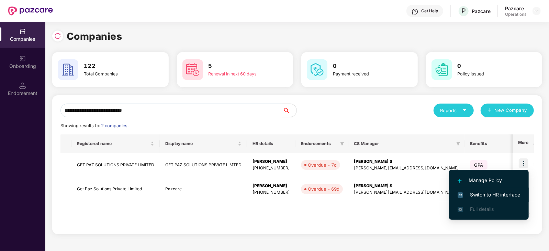
click at [503, 190] on li "Switch to HR interface" at bounding box center [489, 195] width 80 height 14
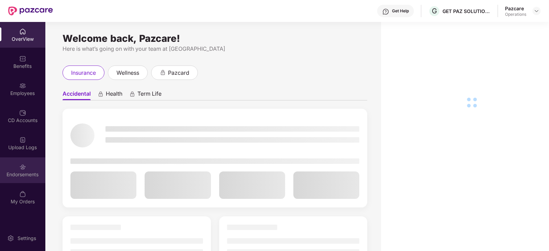
click at [24, 169] on img at bounding box center [22, 167] width 7 height 7
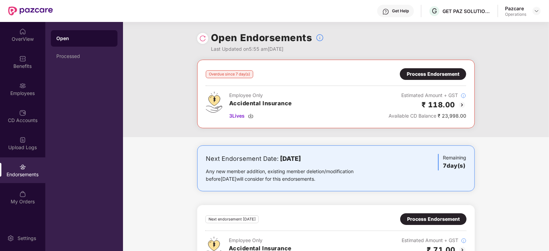
click at [439, 78] on div "Process Endorsement" at bounding box center [433, 74] width 53 height 8
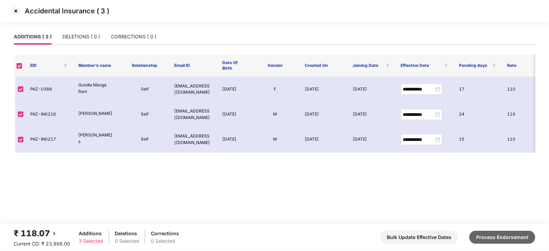
click at [488, 234] on button "Process Endorsement" at bounding box center [502, 237] width 66 height 13
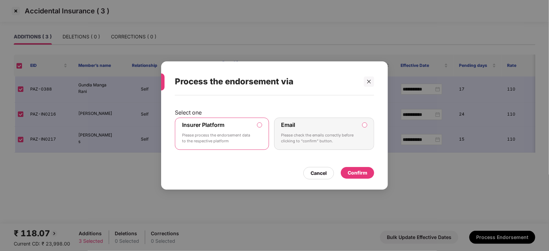
click at [358, 177] on div "Confirm" at bounding box center [357, 173] width 33 height 12
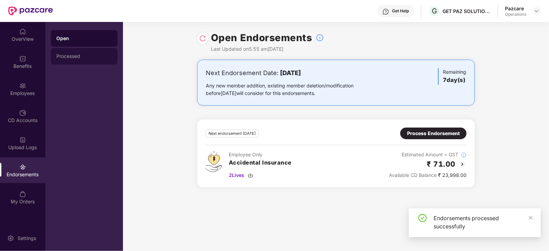
click at [69, 54] on div "Processed" at bounding box center [84, 56] width 56 height 5
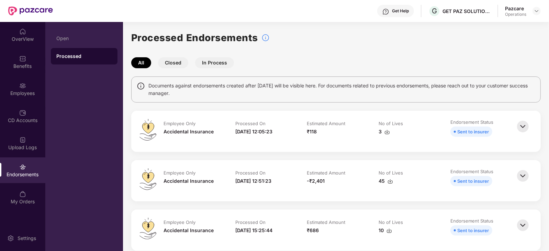
click at [387, 133] on img at bounding box center [386, 131] width 5 height 5
click at [537, 9] on img at bounding box center [536, 10] width 5 height 5
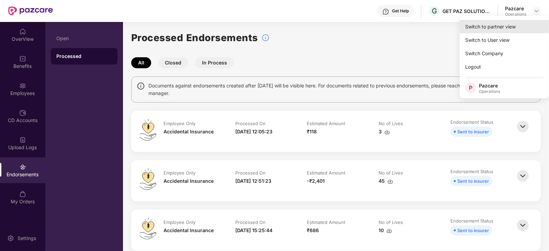
click at [515, 23] on div "Switch to partner view" at bounding box center [503, 26] width 89 height 13
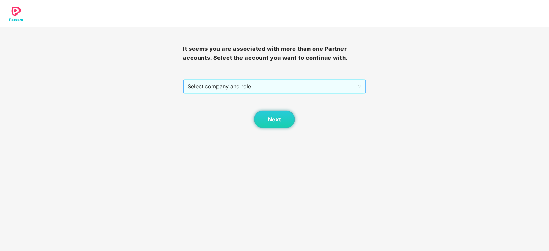
click at [263, 90] on span "Select company and role" at bounding box center [274, 86] width 174 height 13
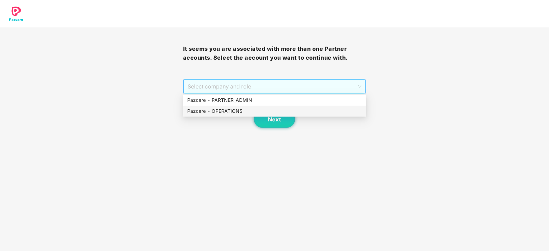
click at [241, 113] on div "Pazcare - OPERATIONS" at bounding box center [274, 111] width 175 height 8
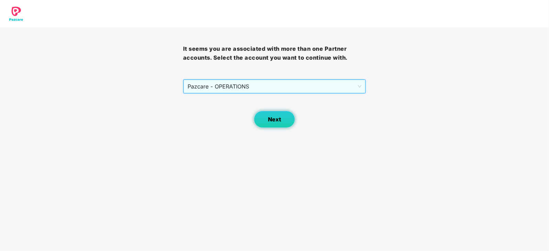
click at [274, 118] on span "Next" at bounding box center [274, 119] width 13 height 7
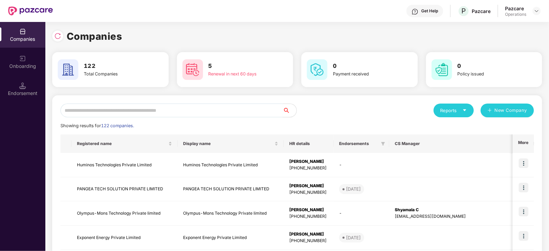
click at [209, 114] on input "text" at bounding box center [171, 111] width 222 height 14
paste input "**********"
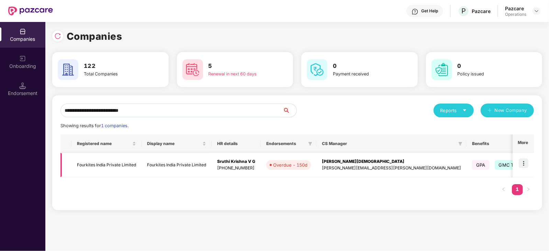
type input "**********"
click at [523, 166] on img at bounding box center [524, 164] width 10 height 10
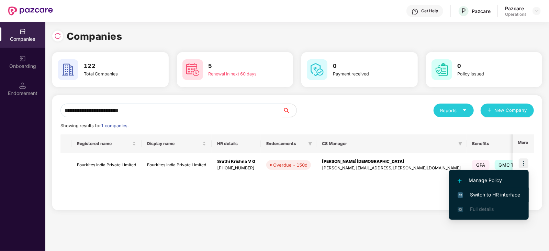
click at [495, 194] on span "Switch to HR interface" at bounding box center [488, 195] width 62 height 8
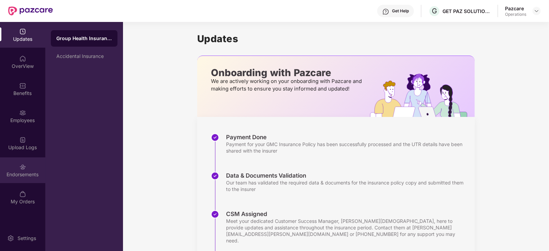
click at [31, 173] on div "Endorsements" at bounding box center [22, 174] width 45 height 7
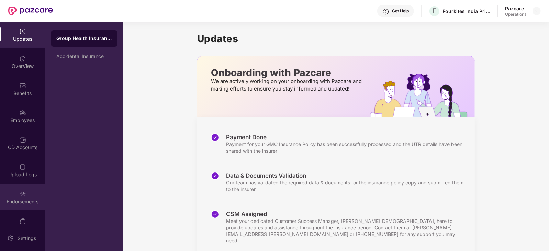
click at [17, 203] on div "Endorsements" at bounding box center [22, 201] width 45 height 7
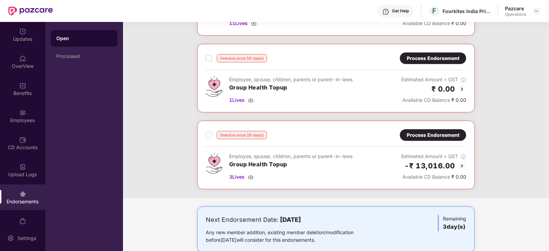
scroll to position [171, 0]
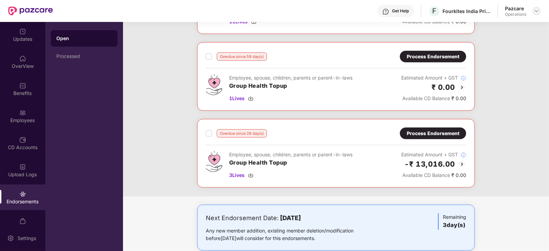
click at [533, 10] on div at bounding box center [536, 11] width 8 height 8
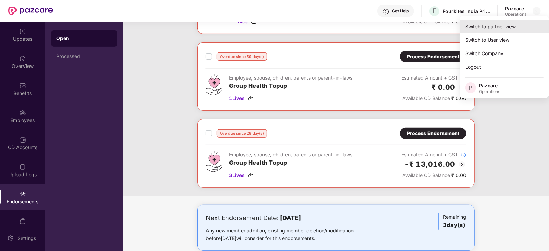
click at [508, 21] on div "Switch to partner view" at bounding box center [503, 26] width 89 height 13
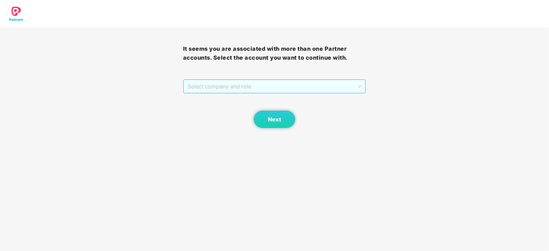
click at [275, 87] on span "Select company and role" at bounding box center [274, 86] width 174 height 13
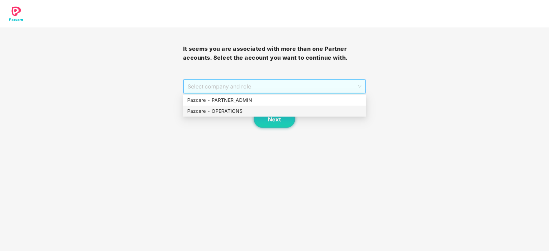
click at [213, 108] on div "Pazcare - OPERATIONS" at bounding box center [274, 111] width 175 height 8
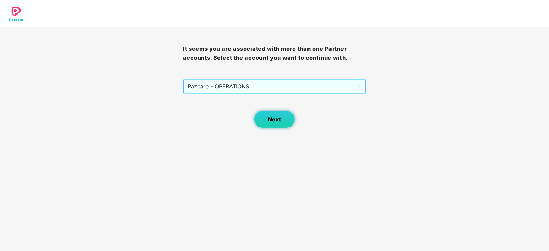
click at [274, 117] on span "Next" at bounding box center [274, 119] width 13 height 7
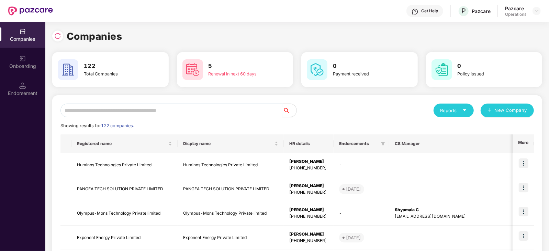
click at [190, 116] on input "text" at bounding box center [171, 111] width 222 height 14
paste input "**********"
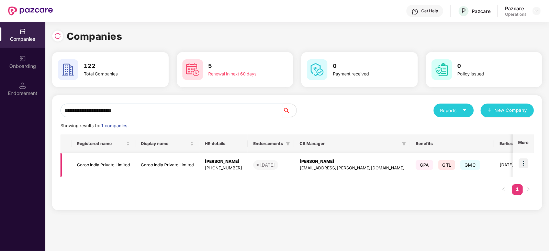
type input "**********"
click at [522, 165] on img at bounding box center [524, 164] width 10 height 10
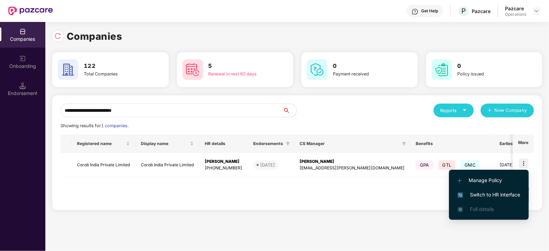
click at [506, 198] on span "Switch to HR interface" at bounding box center [488, 195] width 62 height 8
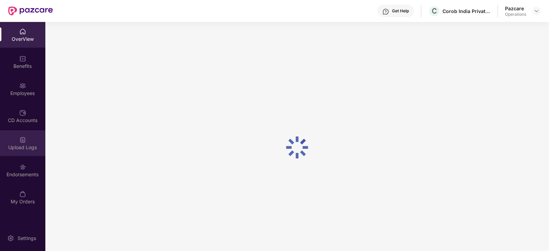
click at [28, 151] on div "Upload Logs" at bounding box center [22, 143] width 45 height 26
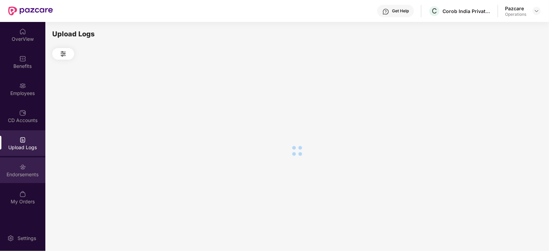
click at [28, 175] on div "Endorsements" at bounding box center [22, 174] width 45 height 7
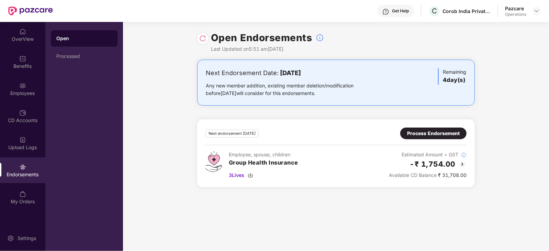
click at [434, 133] on div "Process Endorsement" at bounding box center [433, 134] width 53 height 8
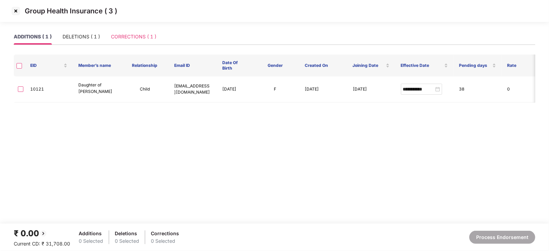
click at [134, 28] on div "Group Health Insurance ( 3 )" at bounding box center [274, 14] width 549 height 29
click at [130, 41] on div "CORRECTIONS ( 1 )" at bounding box center [133, 37] width 45 height 16
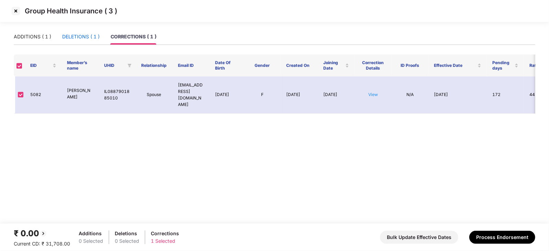
click at [90, 39] on div "DELETIONS ( 1 )" at bounding box center [80, 37] width 37 height 8
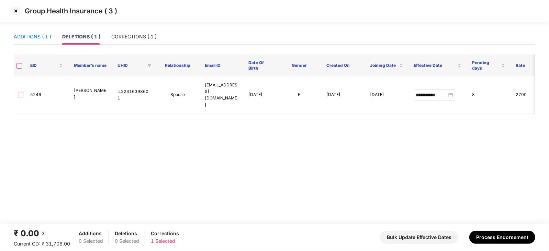
click at [25, 34] on div "ADDITIONS ( 1 )" at bounding box center [32, 37] width 37 height 8
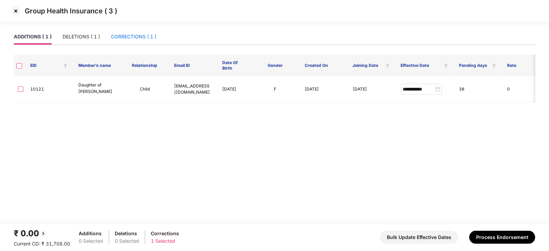
click at [118, 36] on div "CORRECTIONS ( 1 )" at bounding box center [133, 37] width 45 height 8
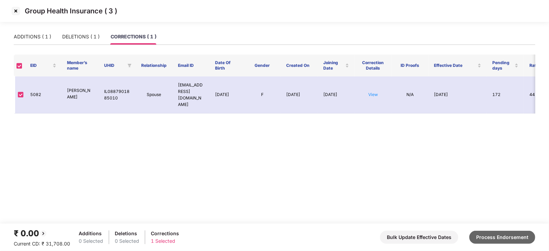
click at [506, 239] on button "Process Endorsement" at bounding box center [502, 237] width 66 height 13
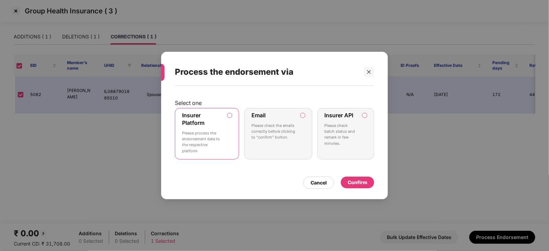
click at [364, 184] on div "Confirm" at bounding box center [358, 183] width 20 height 8
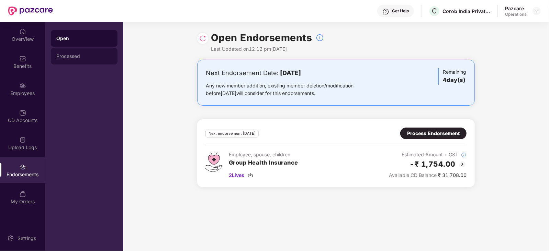
click at [56, 56] on div "Processed" at bounding box center [84, 56] width 56 height 5
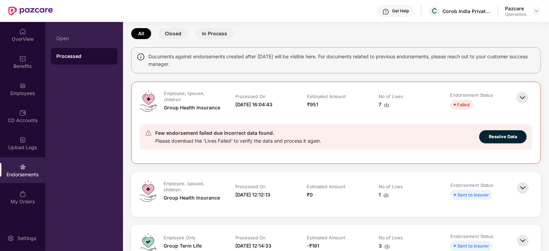
scroll to position [43, 0]
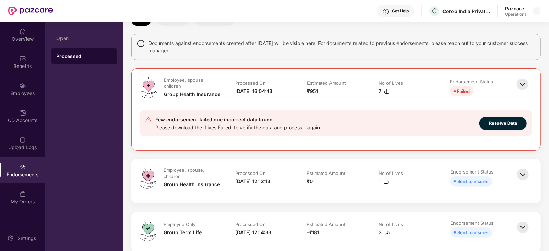
click at [387, 183] on img at bounding box center [385, 181] width 5 height 5
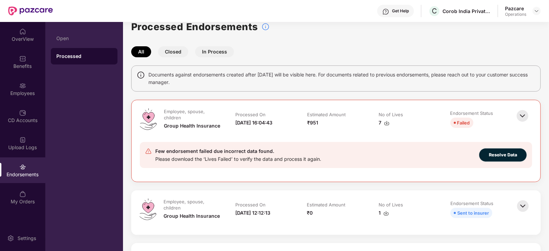
scroll to position [0, 0]
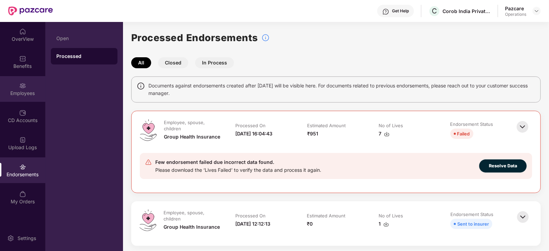
click at [27, 99] on div "Employees" at bounding box center [22, 89] width 45 height 26
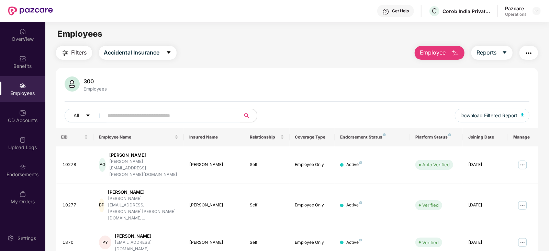
click at [527, 57] on button "button" at bounding box center [528, 53] width 19 height 14
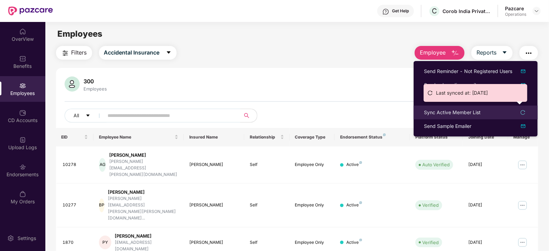
click at [452, 115] on div "Sync Active Member List" at bounding box center [452, 113] width 57 height 8
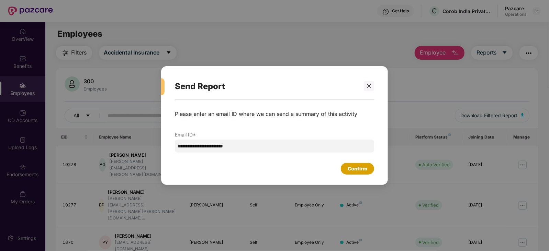
click at [363, 166] on div "Confirm" at bounding box center [358, 169] width 20 height 8
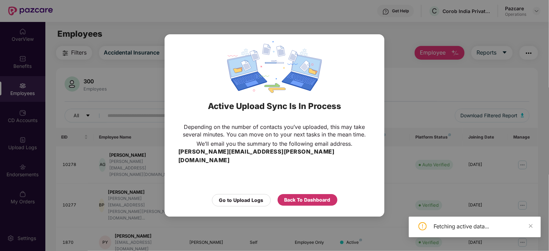
click at [289, 196] on div "Back To Dashboard" at bounding box center [307, 200] width 46 height 8
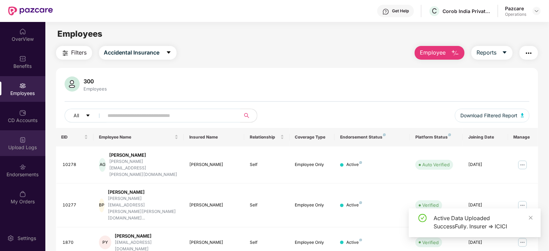
click at [18, 153] on div "Upload Logs" at bounding box center [22, 143] width 45 height 26
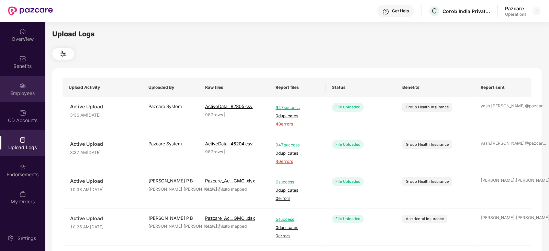
click at [22, 93] on div "Employees" at bounding box center [22, 93] width 45 height 7
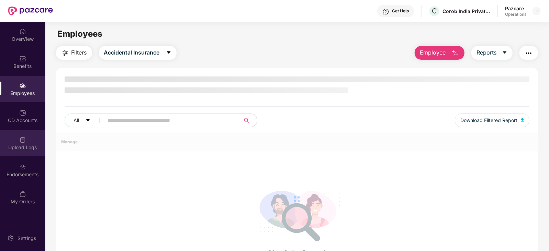
click at [27, 148] on div "Upload Logs" at bounding box center [22, 147] width 45 height 7
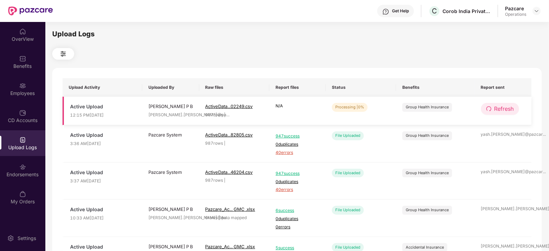
click at [512, 112] on span "Refresh" at bounding box center [504, 109] width 20 height 9
click at [512, 104] on button "Refresh" at bounding box center [500, 109] width 39 height 12
click at [497, 102] on td "Refresh" at bounding box center [503, 111] width 57 height 29
click at [497, 105] on span "Refresh" at bounding box center [504, 109] width 20 height 9
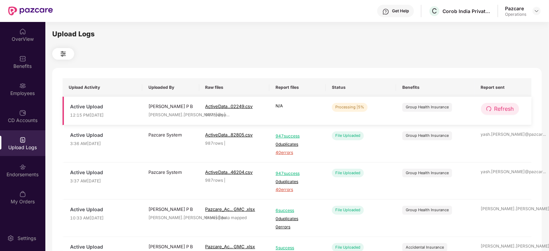
click at [496, 109] on span "Refresh" at bounding box center [504, 109] width 20 height 9
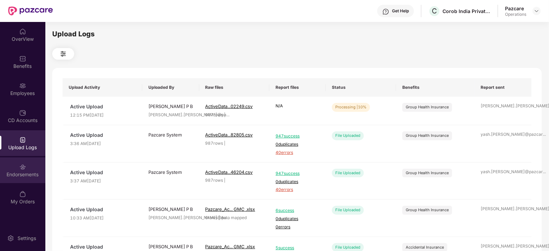
click at [30, 168] on div "Endorsements" at bounding box center [22, 171] width 45 height 26
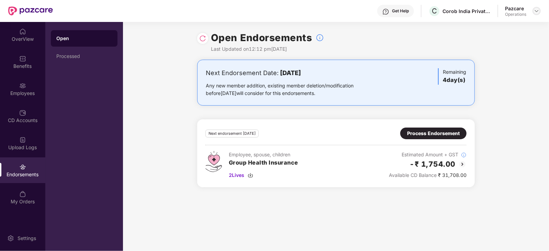
click at [535, 13] on img at bounding box center [536, 10] width 5 height 5
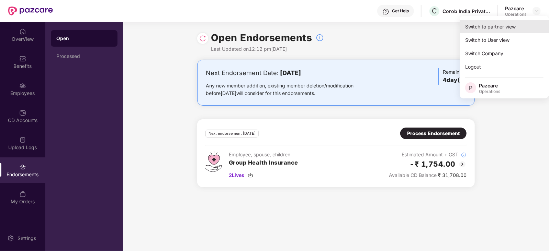
click at [508, 25] on div "Switch to partner view" at bounding box center [503, 26] width 89 height 13
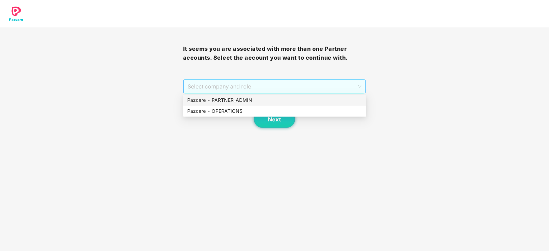
click at [282, 88] on span "Select company and role" at bounding box center [274, 86] width 174 height 13
click at [200, 110] on div "Pazcare - OPERATIONS" at bounding box center [274, 111] width 175 height 8
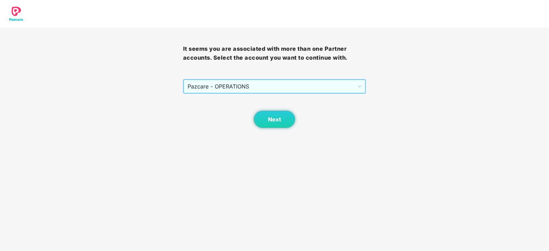
click at [268, 132] on body "It seems you are associated with more than one Partner accounts. Select the acc…" at bounding box center [274, 125] width 549 height 251
click at [268, 127] on button "Next" at bounding box center [274, 119] width 41 height 17
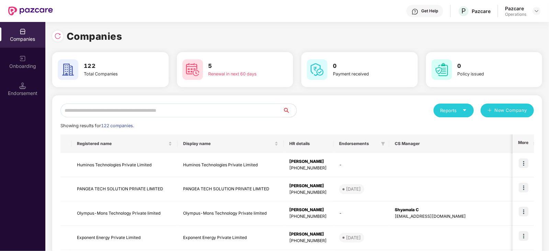
click at [204, 111] on input "text" at bounding box center [171, 111] width 222 height 14
paste input "**********"
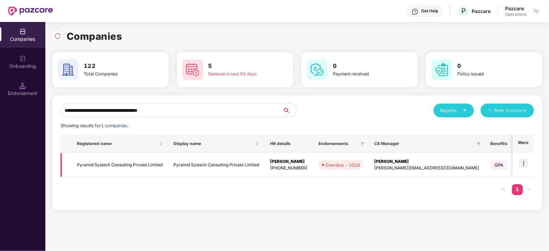
type input "**********"
click at [522, 161] on img at bounding box center [524, 164] width 10 height 10
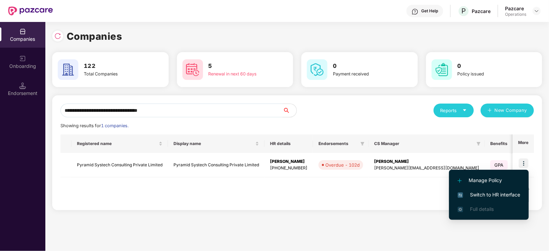
click at [496, 195] on span "Switch to HR interface" at bounding box center [488, 195] width 62 height 8
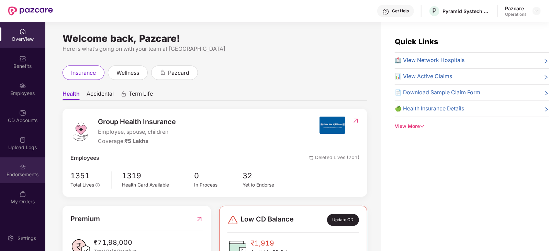
click at [23, 179] on div "Endorsements" at bounding box center [22, 171] width 45 height 26
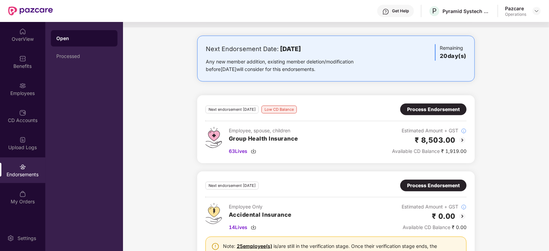
scroll to position [343, 0]
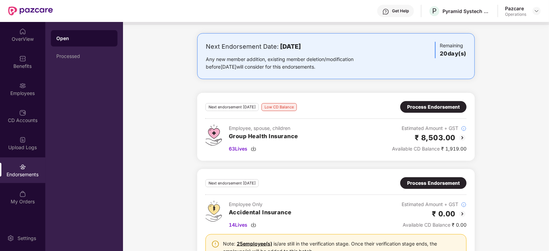
click at [532, 9] on div at bounding box center [536, 11] width 8 height 8
click at [536, 15] on div at bounding box center [536, 11] width 8 height 8
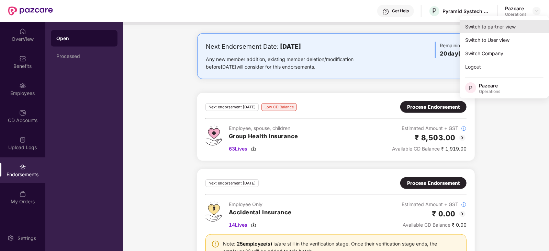
click at [510, 25] on div "Switch to partner view" at bounding box center [503, 26] width 89 height 13
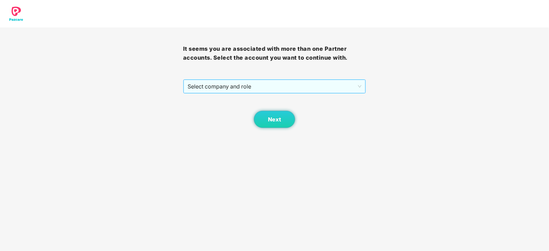
drag, startPoint x: 285, startPoint y: 90, endPoint x: 249, endPoint y: 93, distance: 36.2
click at [285, 90] on span "Select company and role" at bounding box center [274, 86] width 174 height 13
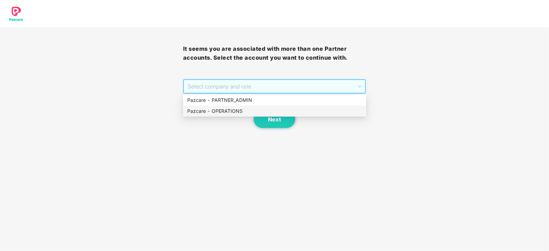
click at [217, 112] on div "Pazcare - OPERATIONS" at bounding box center [274, 111] width 175 height 8
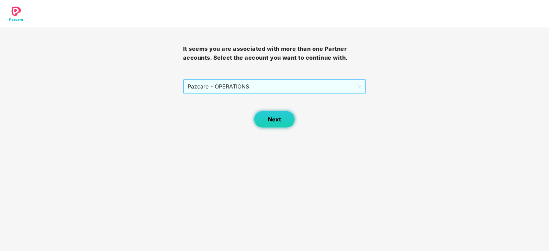
click at [280, 115] on button "Next" at bounding box center [274, 119] width 41 height 17
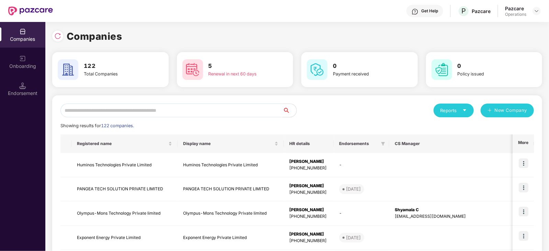
click at [220, 107] on input "text" at bounding box center [171, 111] width 222 height 14
paste input "**********"
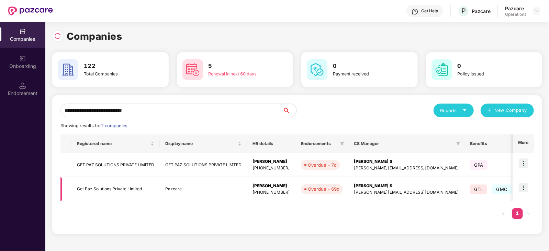
type input "**********"
click at [523, 188] on img at bounding box center [524, 188] width 10 height 10
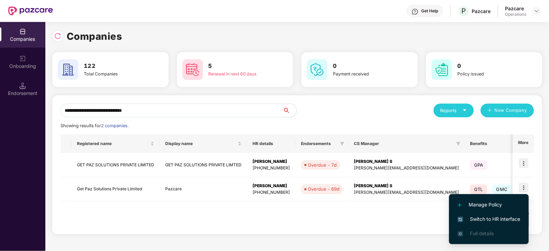
click at [489, 219] on span "Switch to HR interface" at bounding box center [488, 220] width 62 height 8
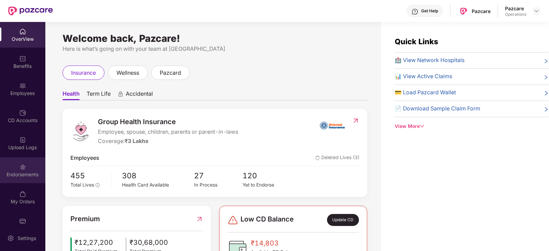
click at [29, 172] on div "Endorsements" at bounding box center [22, 174] width 45 height 7
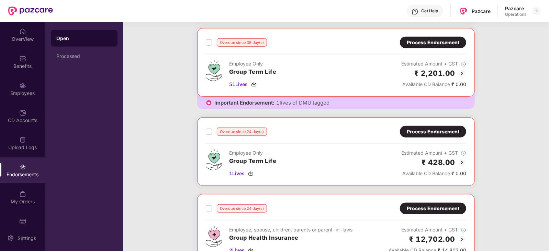
scroll to position [300, 0]
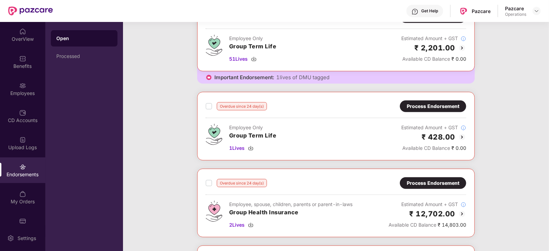
click at [440, 103] on div "Process Endorsement" at bounding box center [433, 107] width 53 height 8
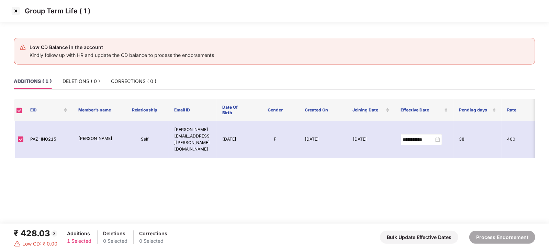
click at [17, 11] on img at bounding box center [15, 10] width 11 height 11
